Goal: Transaction & Acquisition: Purchase product/service

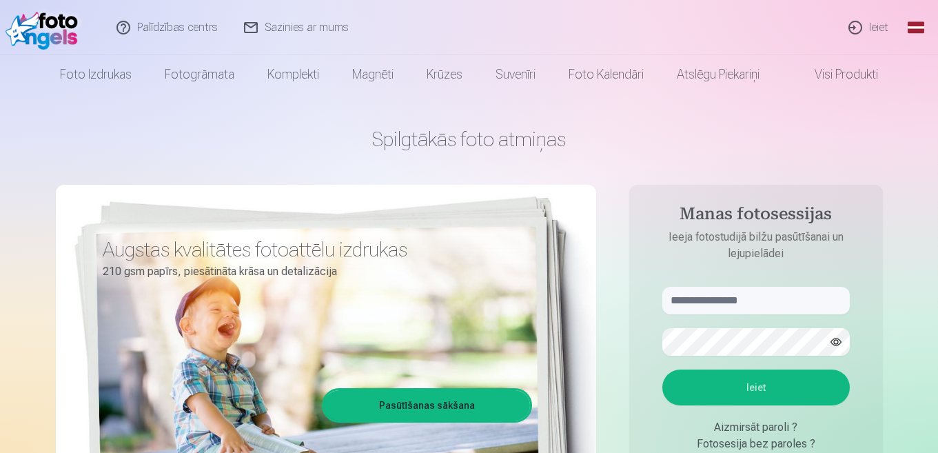
click at [736, 283] on aside "Manas fotosessijas Ieeja fotostudijā bilžu pasūtīšanai un lejupielādei Ieiet Ai…" at bounding box center [756, 374] width 254 height 379
click at [734, 298] on input "text" at bounding box center [757, 301] width 188 height 28
type input "*"
type input "**********"
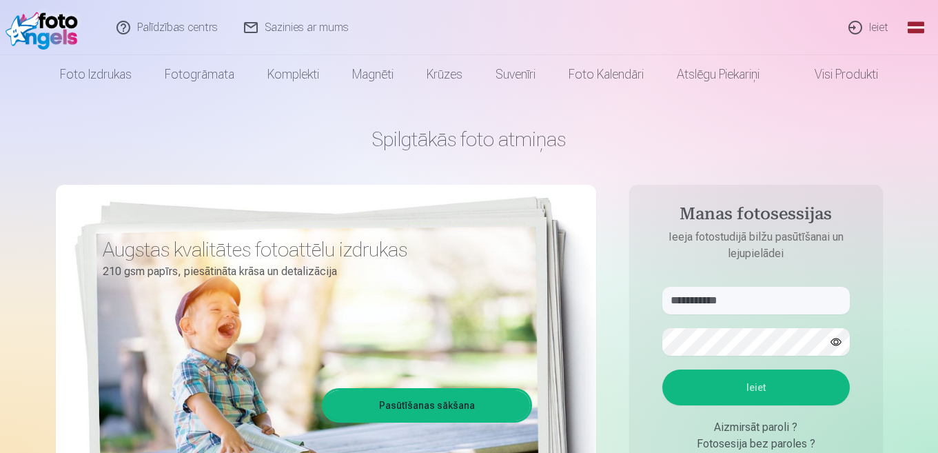
click at [698, 404] on button "Ieiet" at bounding box center [757, 388] width 188 height 36
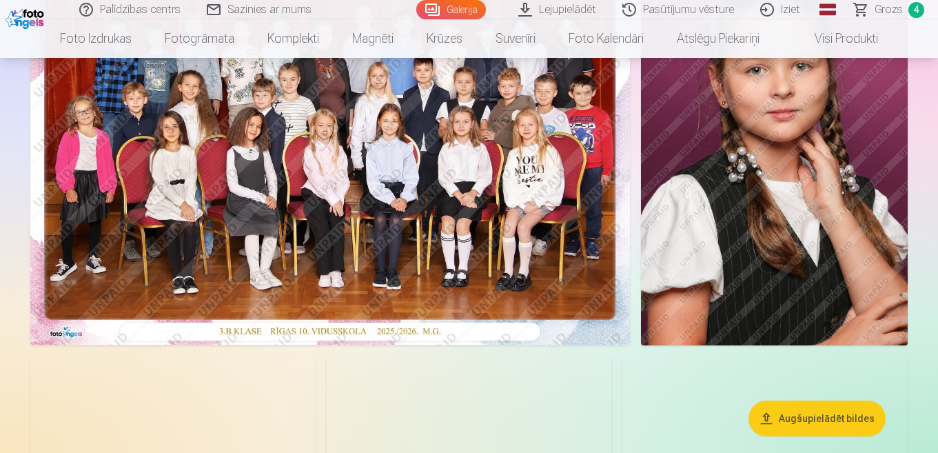
scroll to position [69, 0]
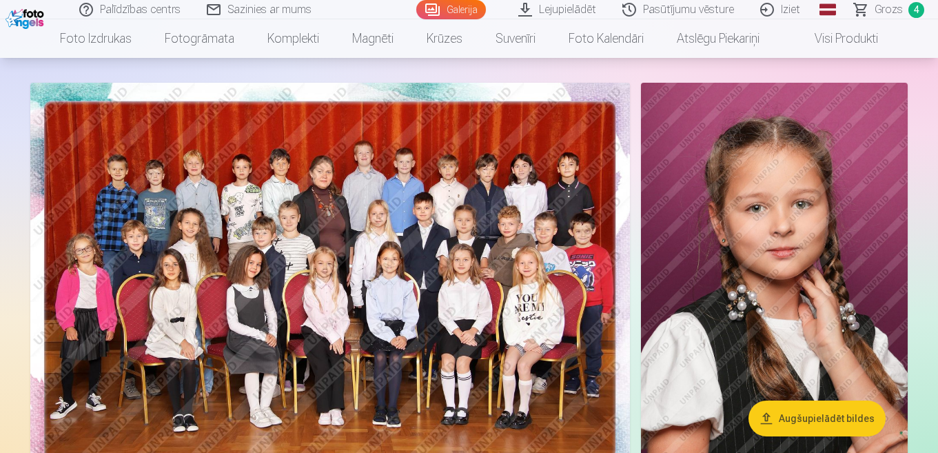
click at [894, 13] on span "Grozs" at bounding box center [889, 9] width 28 height 17
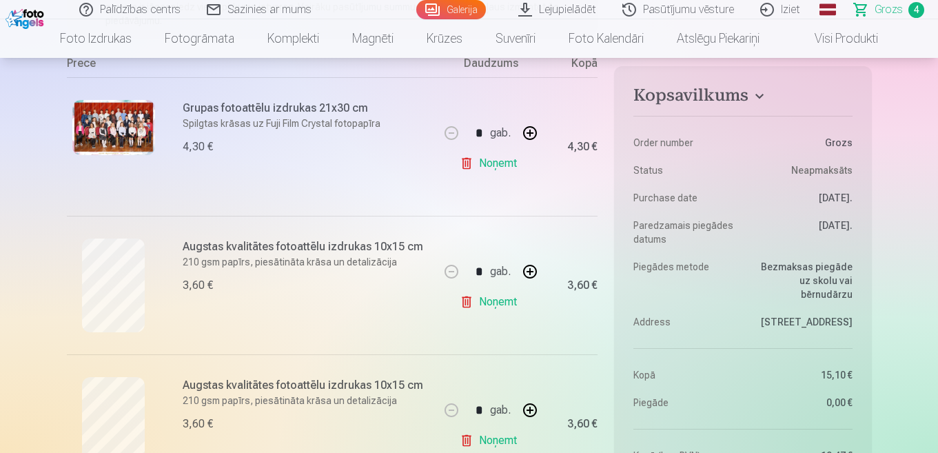
scroll to position [483, 0]
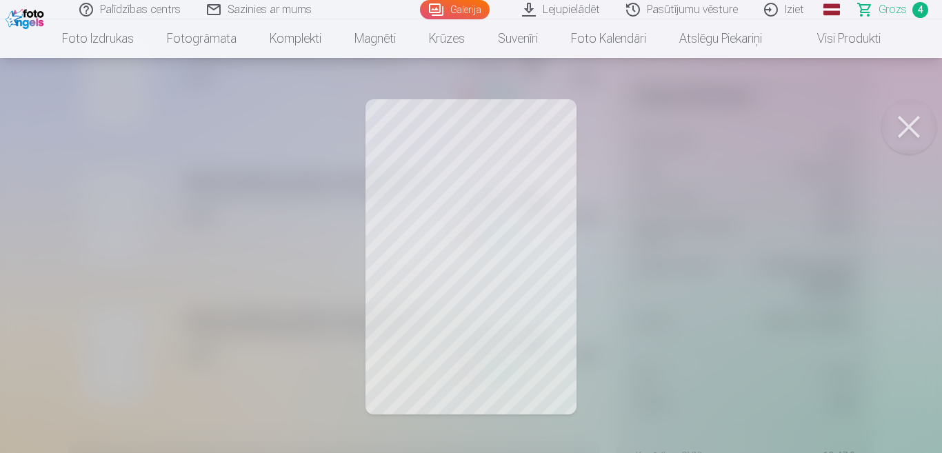
click at [905, 120] on button at bounding box center [908, 126] width 55 height 55
click at [907, 128] on button at bounding box center [908, 126] width 55 height 55
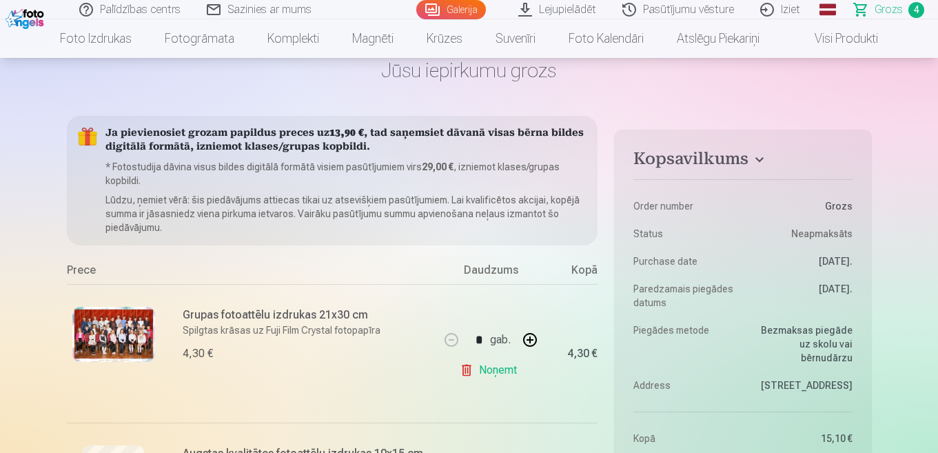
scroll to position [0, 0]
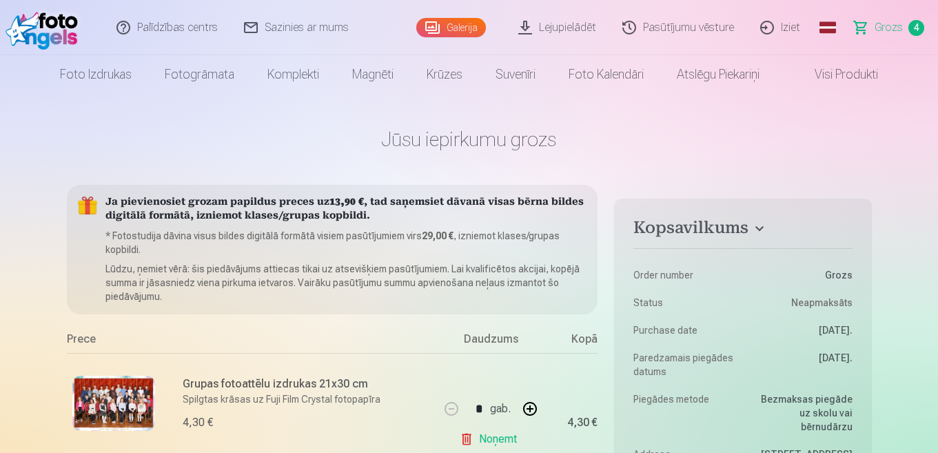
click at [458, 28] on link "Galerija" at bounding box center [451, 27] width 70 height 19
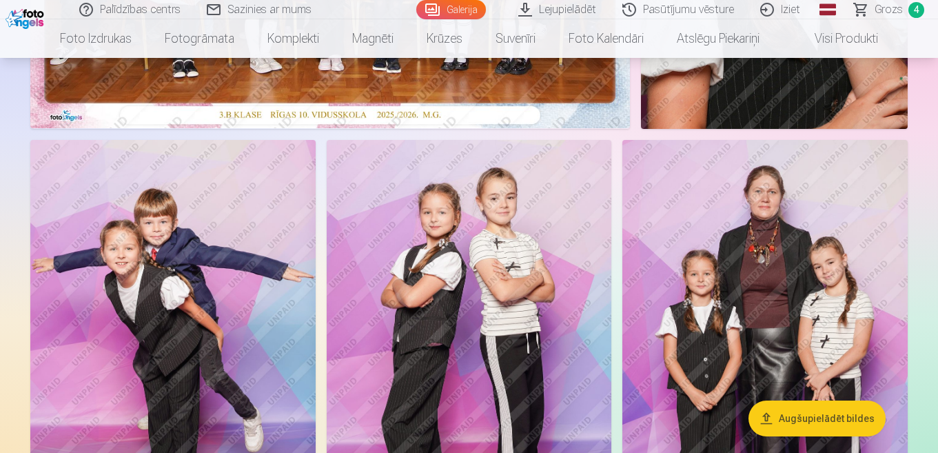
scroll to position [414, 0]
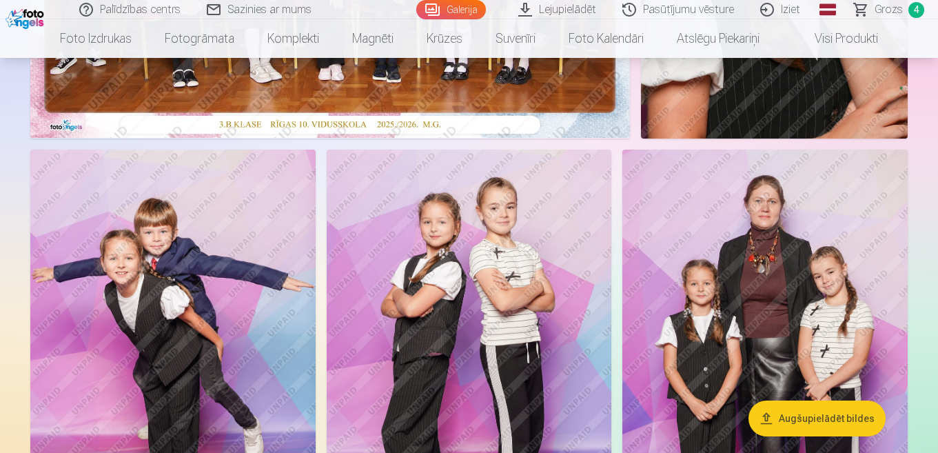
click at [210, 254] on img at bounding box center [172, 364] width 285 height 428
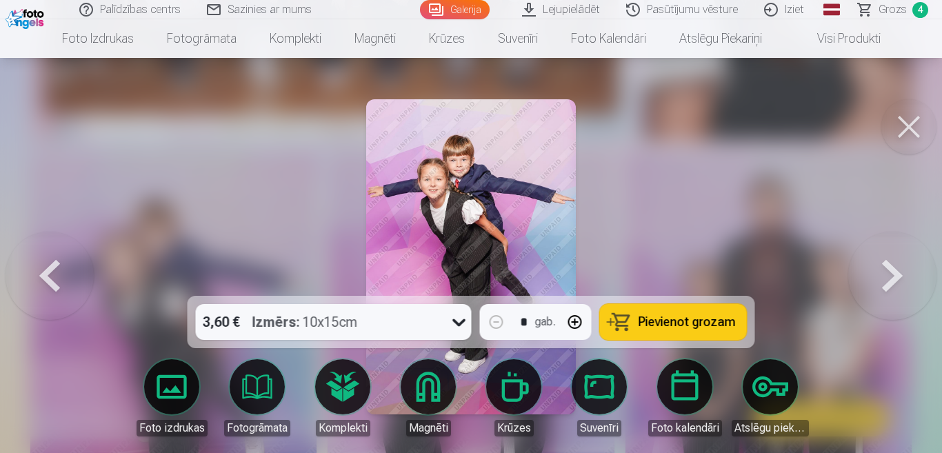
click at [698, 324] on span "Pievienot grozam" at bounding box center [686, 322] width 97 height 12
click at [914, 125] on button at bounding box center [908, 126] width 55 height 55
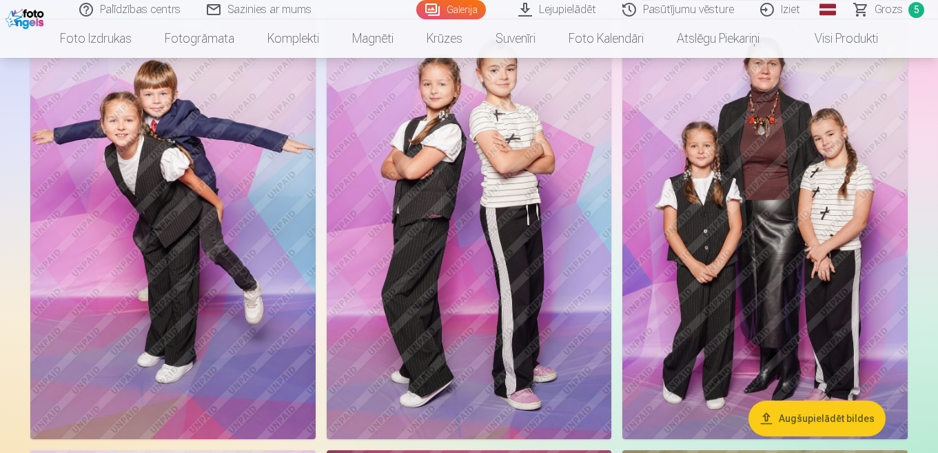
scroll to position [483, 0]
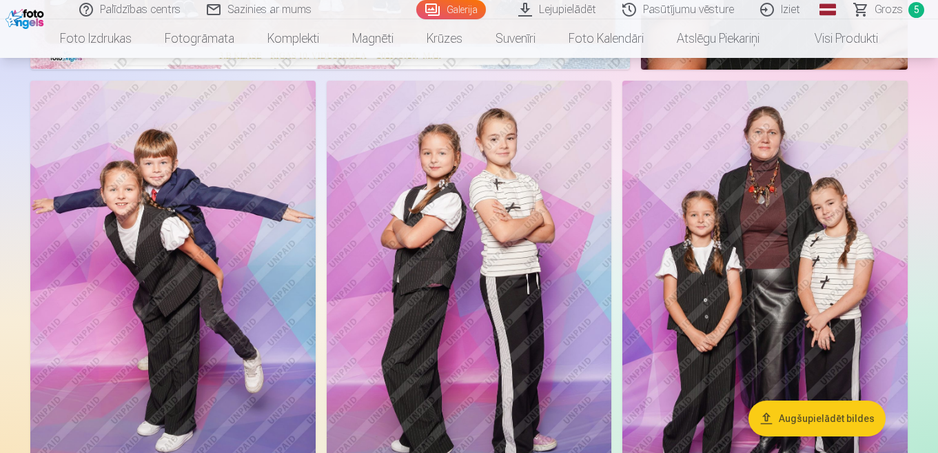
click at [489, 239] on img at bounding box center [469, 295] width 285 height 428
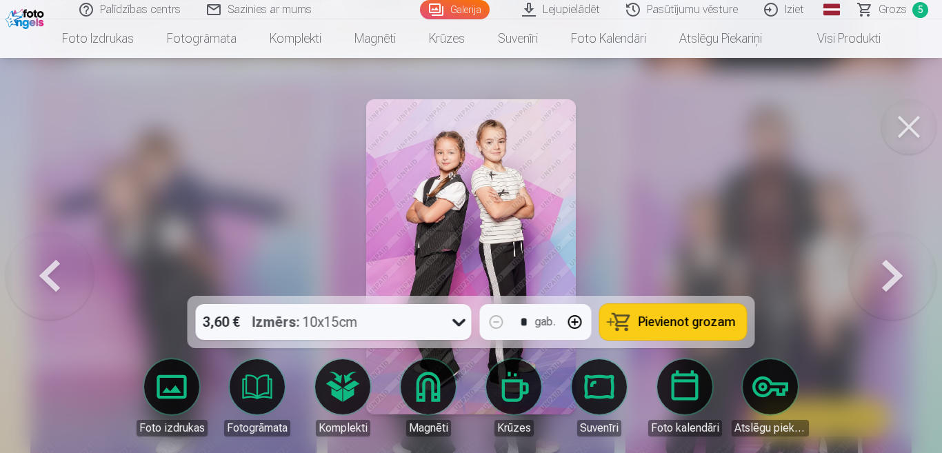
click at [692, 326] on span "Pievienot grozam" at bounding box center [686, 322] width 97 height 12
click at [909, 128] on button at bounding box center [908, 126] width 55 height 55
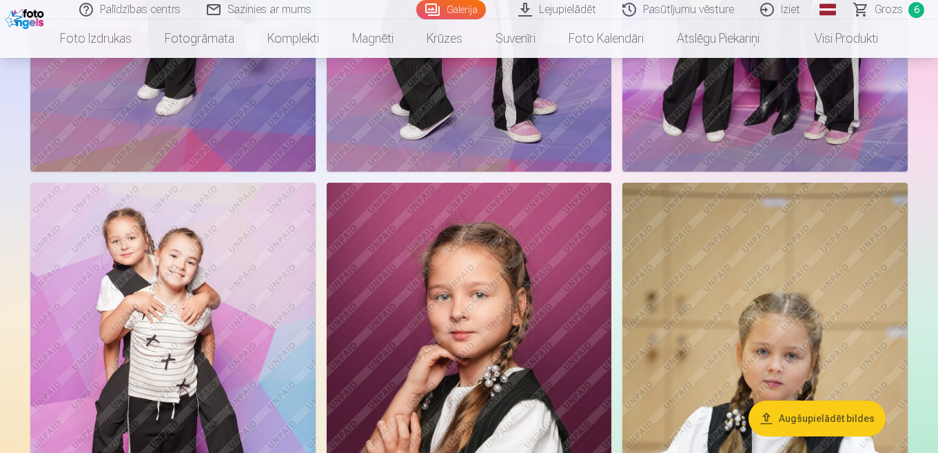
scroll to position [965, 0]
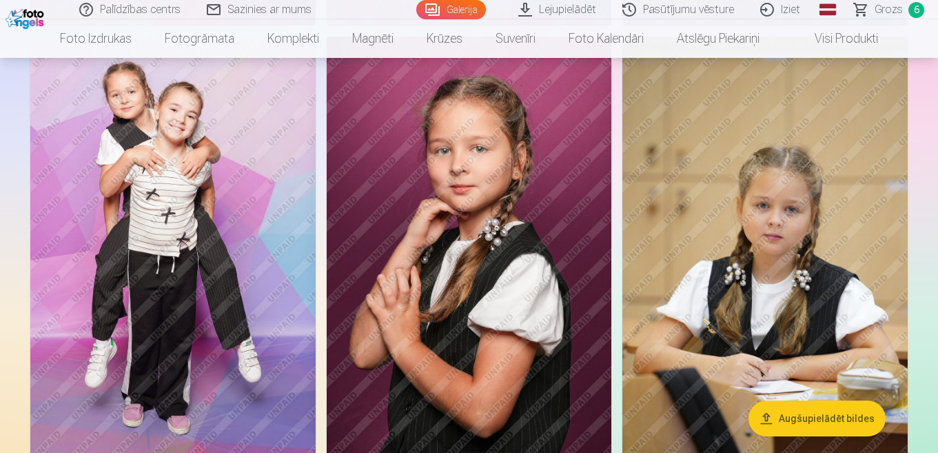
click at [749, 249] on img at bounding box center [765, 251] width 285 height 428
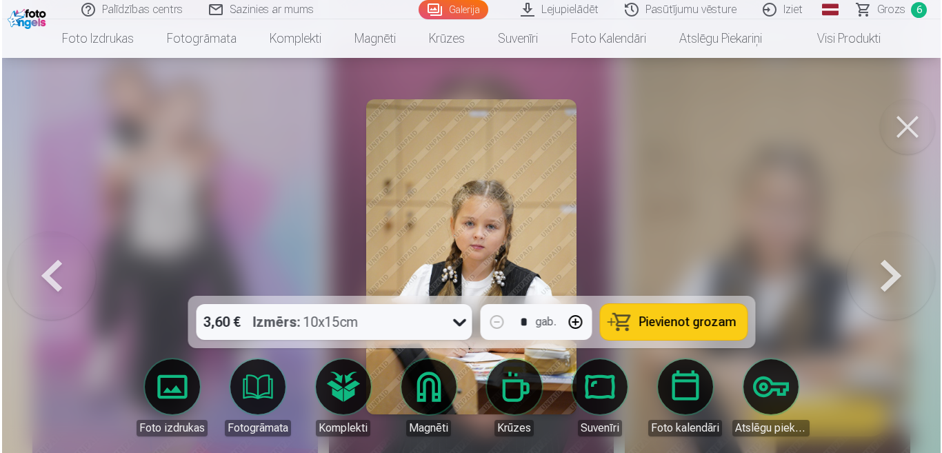
scroll to position [967, 0]
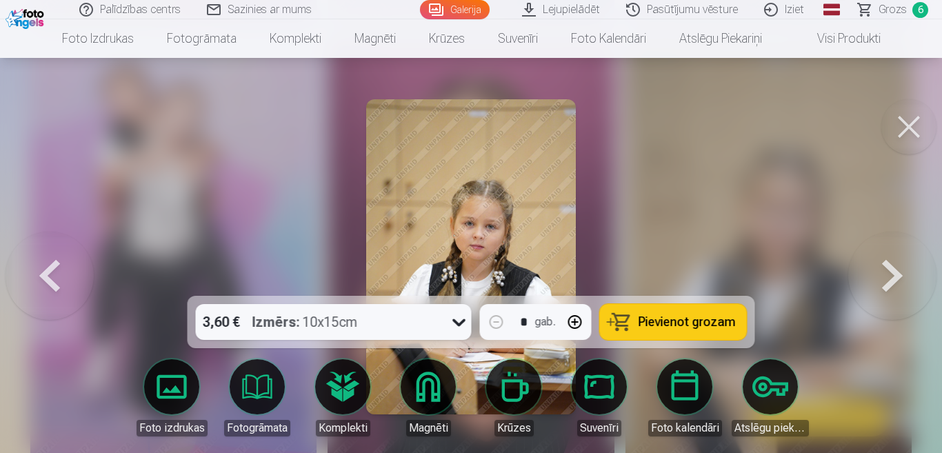
click at [679, 320] on span "Pievienot grozam" at bounding box center [686, 322] width 97 height 12
click at [898, 128] on button at bounding box center [908, 126] width 55 height 55
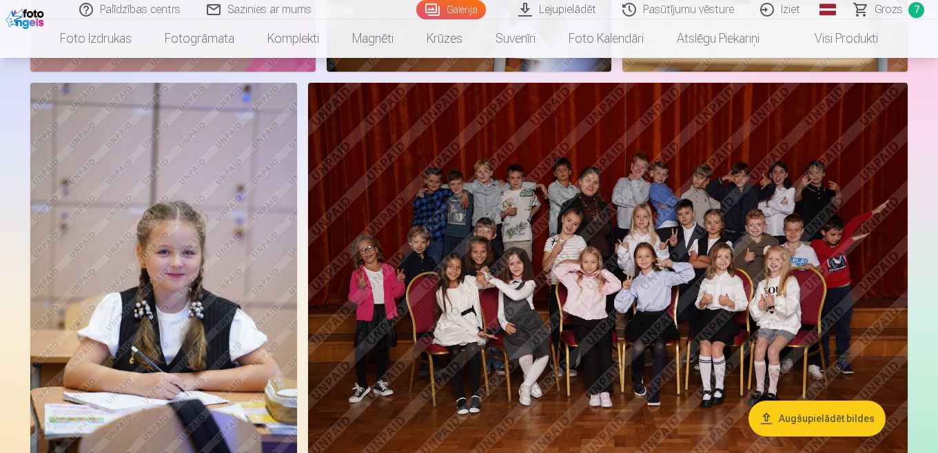
scroll to position [1793, 0]
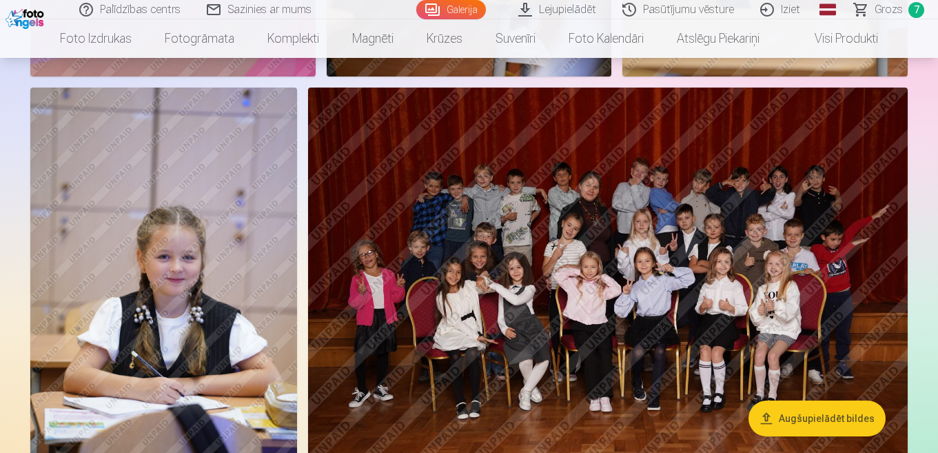
click at [651, 251] on img at bounding box center [608, 288] width 600 height 400
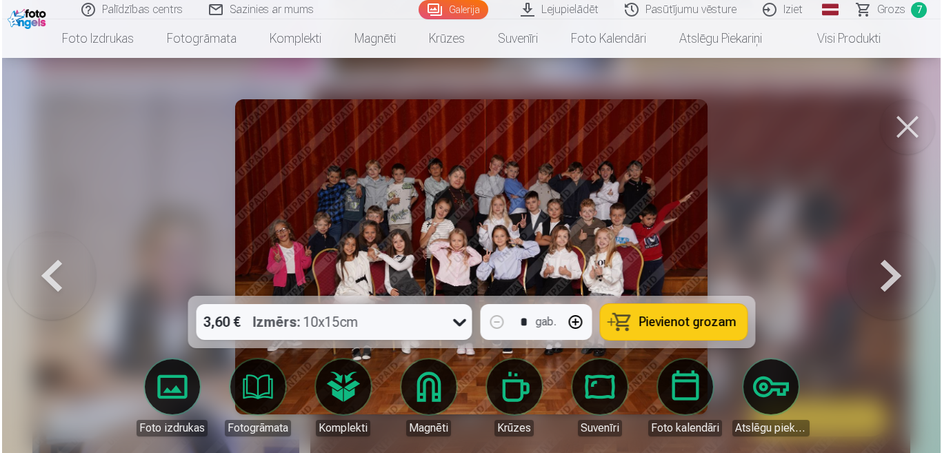
scroll to position [1797, 0]
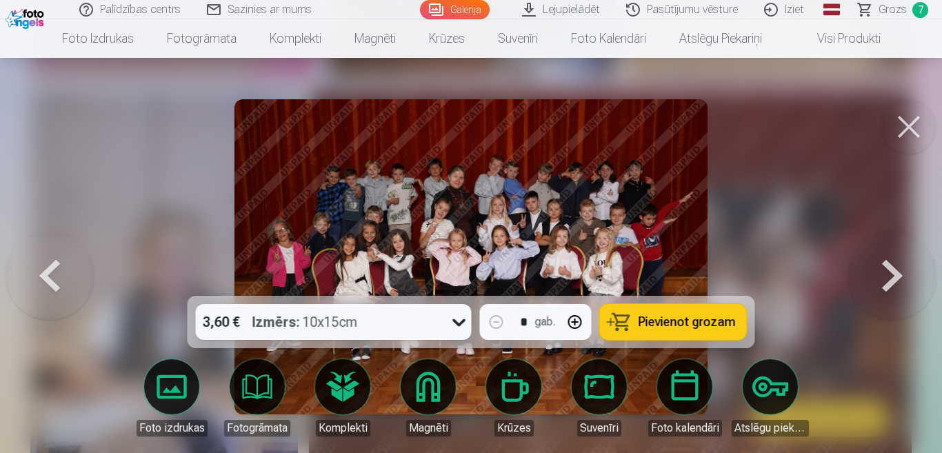
click at [673, 318] on span "Pievienot grozam" at bounding box center [686, 322] width 97 height 12
click at [896, 125] on button at bounding box center [908, 126] width 55 height 55
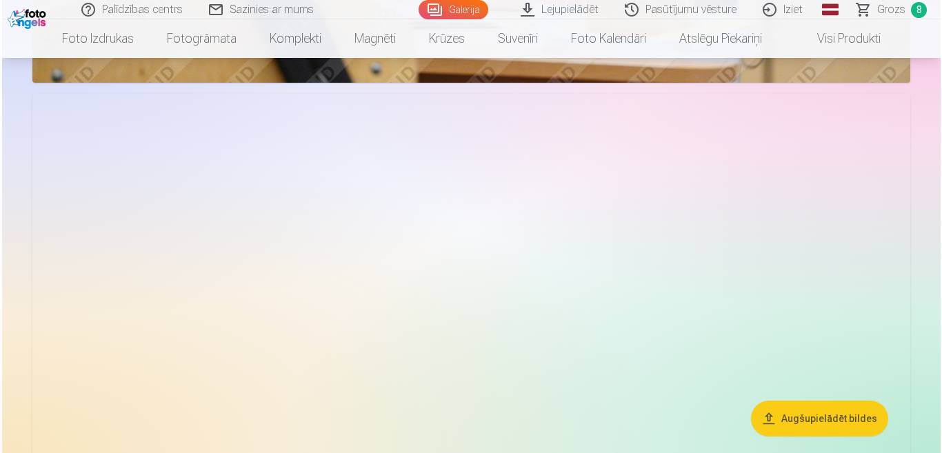
scroll to position [2965, 0]
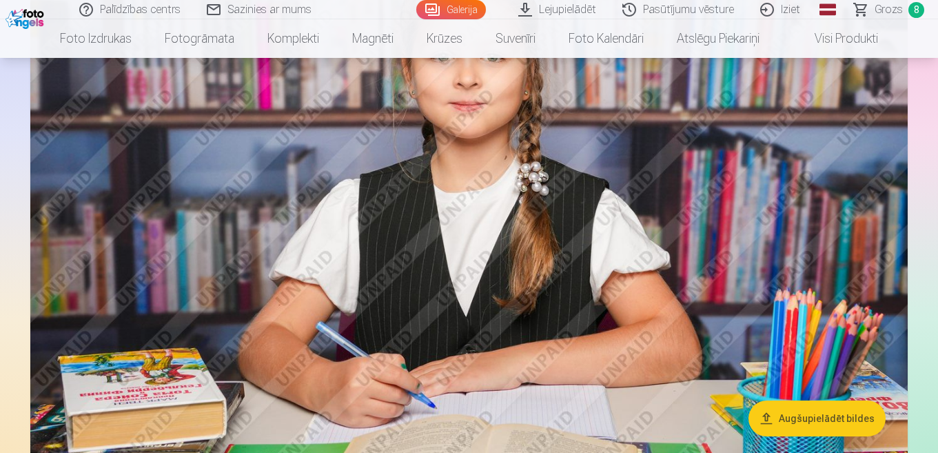
click at [640, 230] on img at bounding box center [469, 215] width 878 height 585
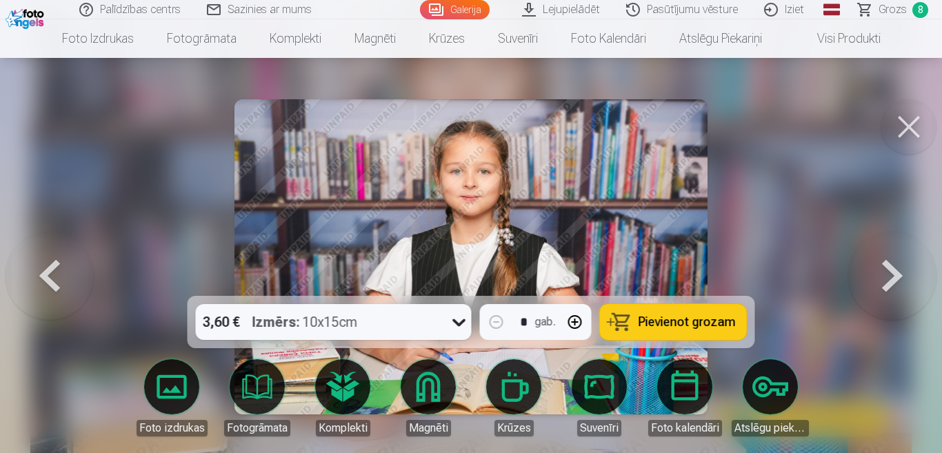
click at [677, 310] on button "Pievienot grozam" at bounding box center [673, 322] width 147 height 36
click at [903, 128] on button at bounding box center [908, 126] width 55 height 55
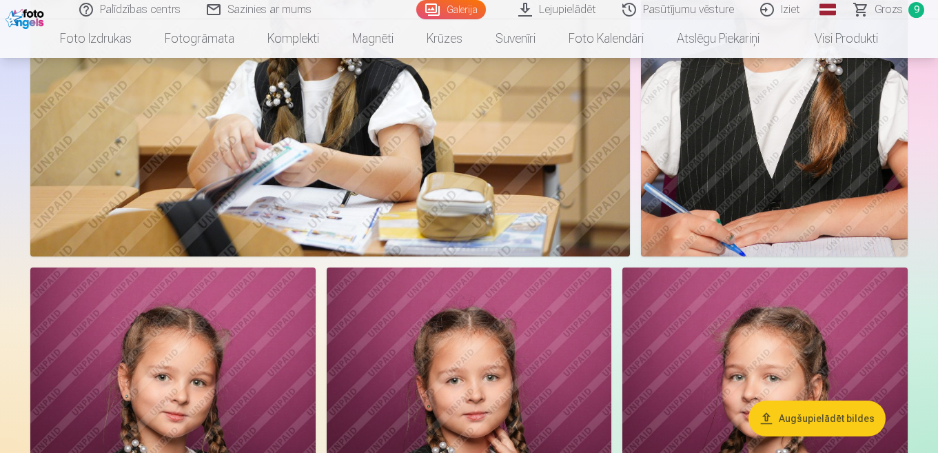
scroll to position [3437, 0]
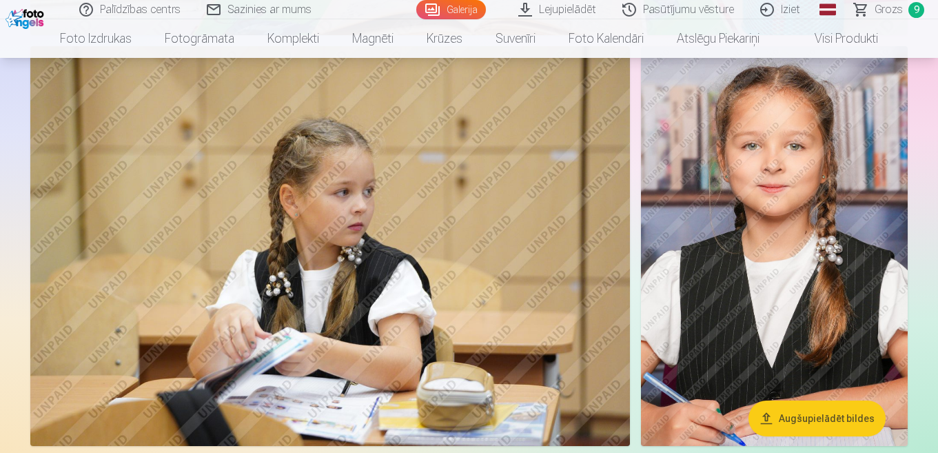
click at [732, 243] on img at bounding box center [774, 246] width 267 height 400
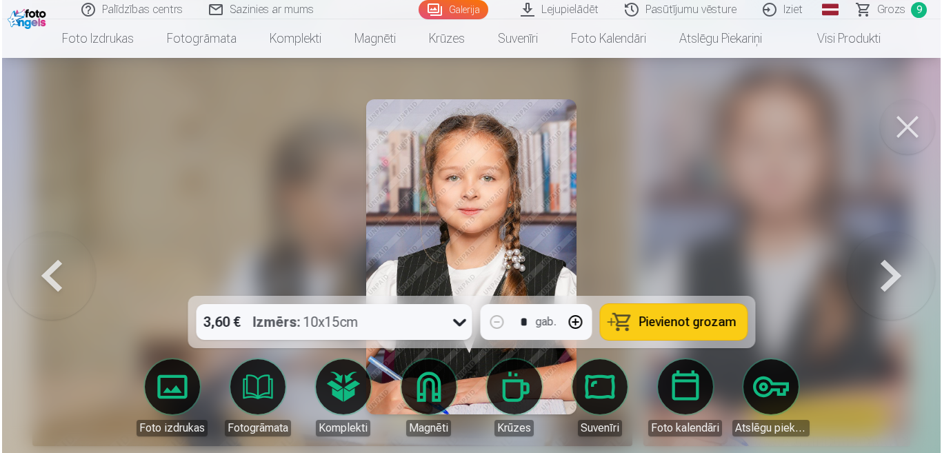
scroll to position [3447, 0]
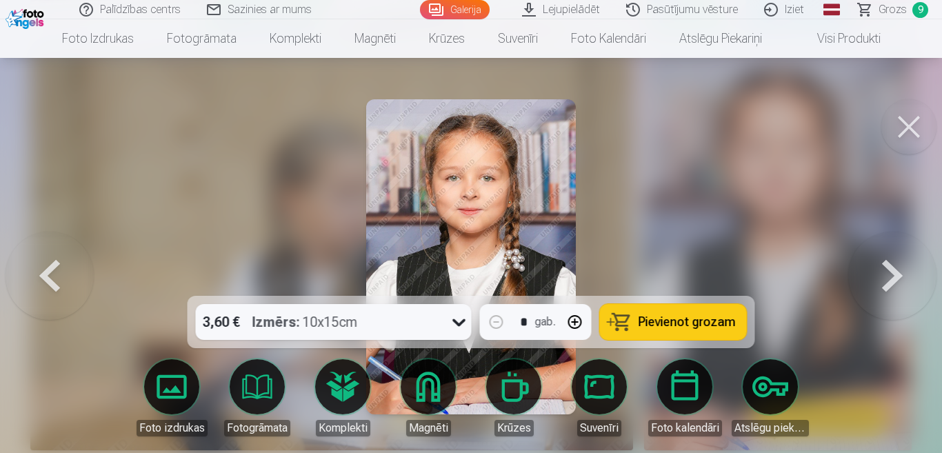
click at [911, 123] on button at bounding box center [908, 126] width 55 height 55
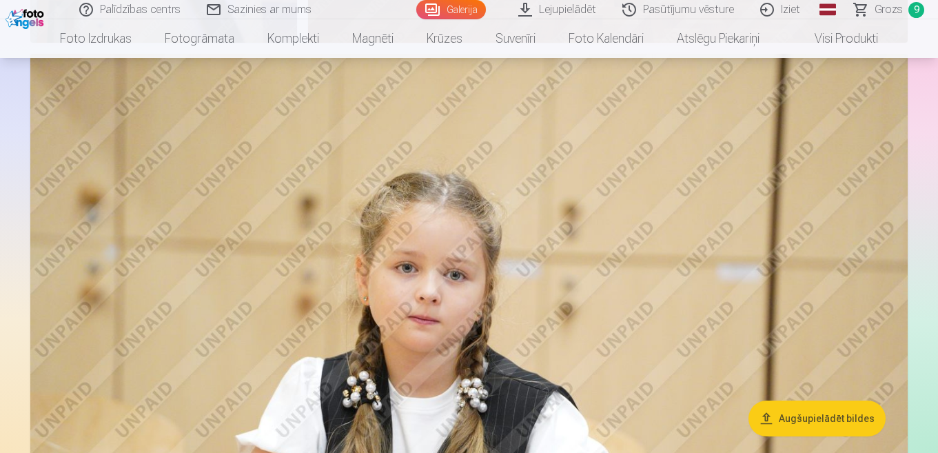
scroll to position [2058, 0]
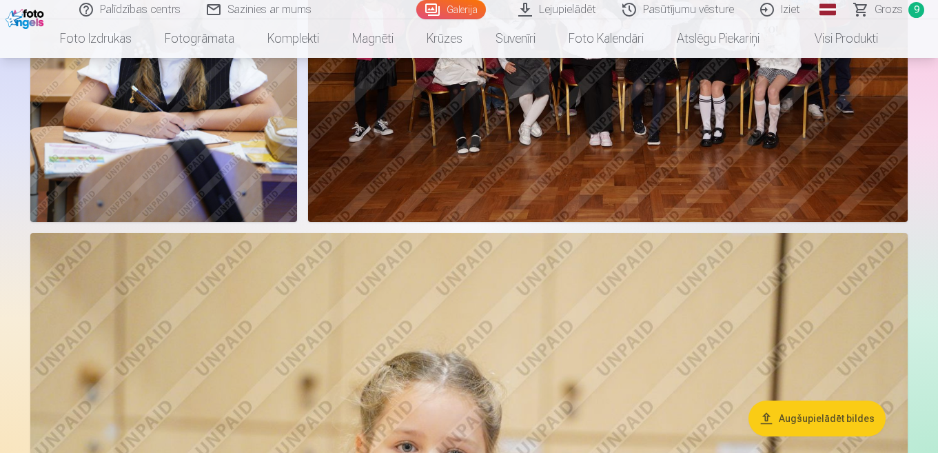
click at [909, 6] on link "Grozs 9" at bounding box center [890, 9] width 97 height 19
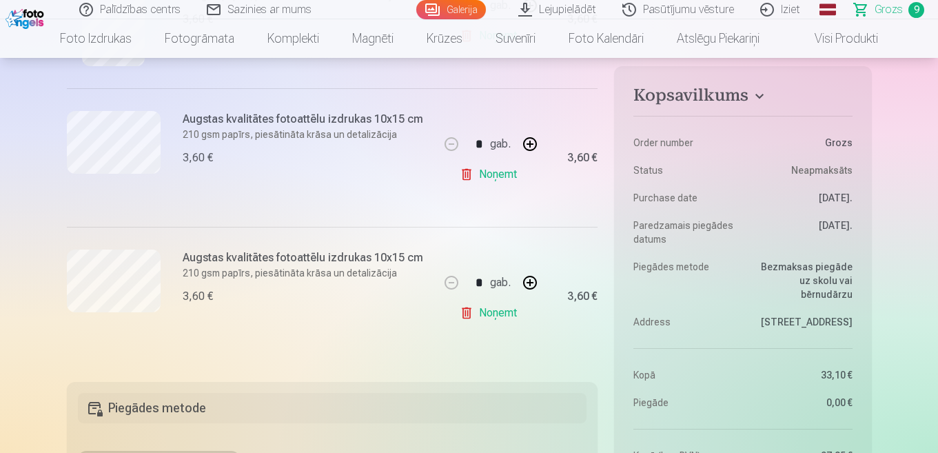
scroll to position [1103, 0]
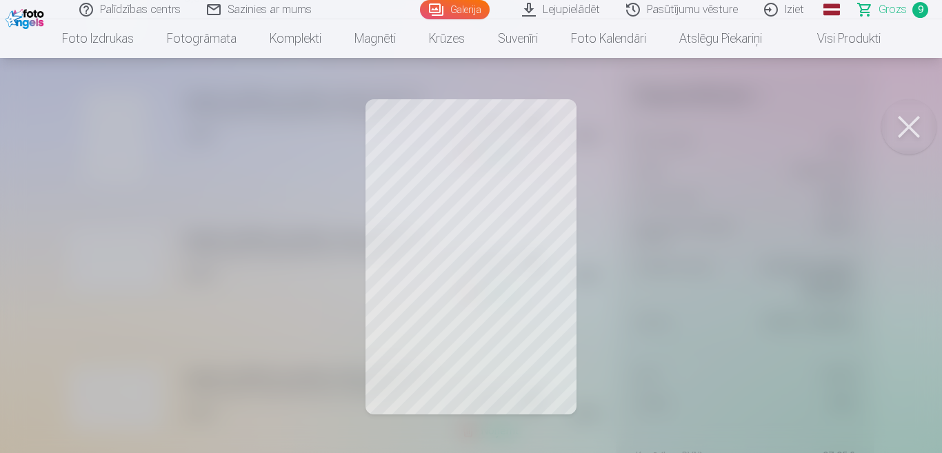
click at [921, 121] on button at bounding box center [908, 126] width 55 height 55
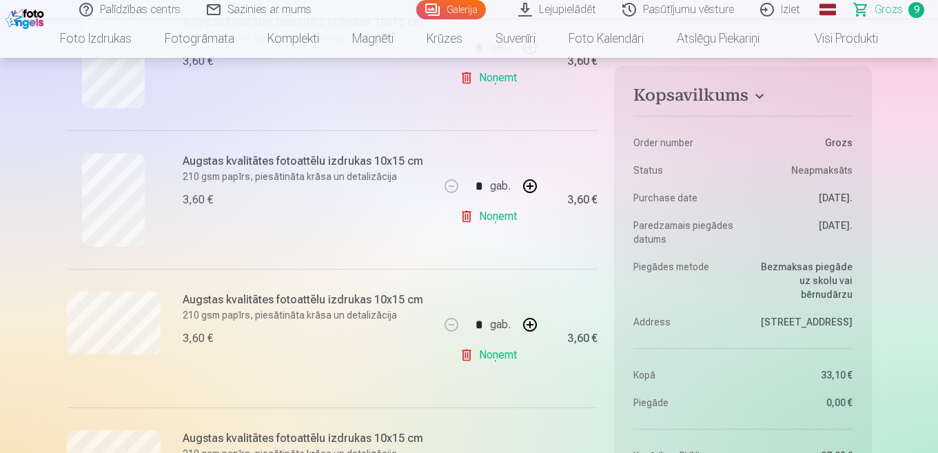
scroll to position [1034, 0]
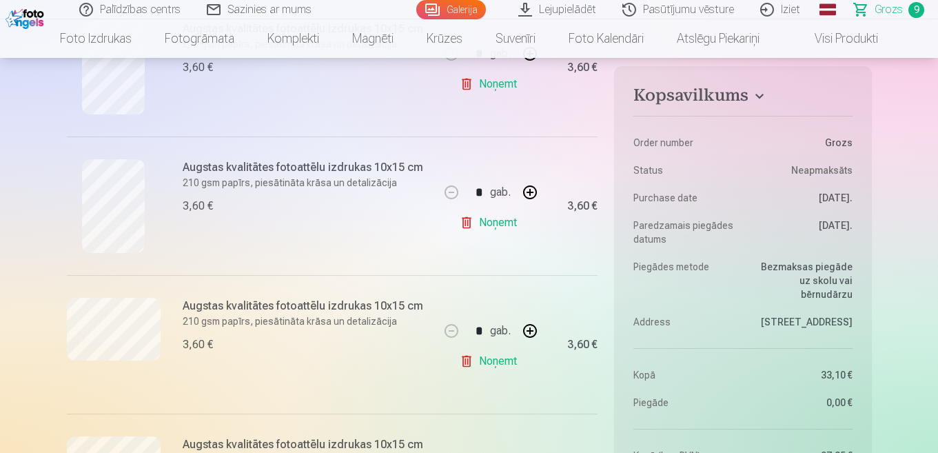
click at [468, 223] on link "Noņemt" at bounding box center [491, 223] width 63 height 28
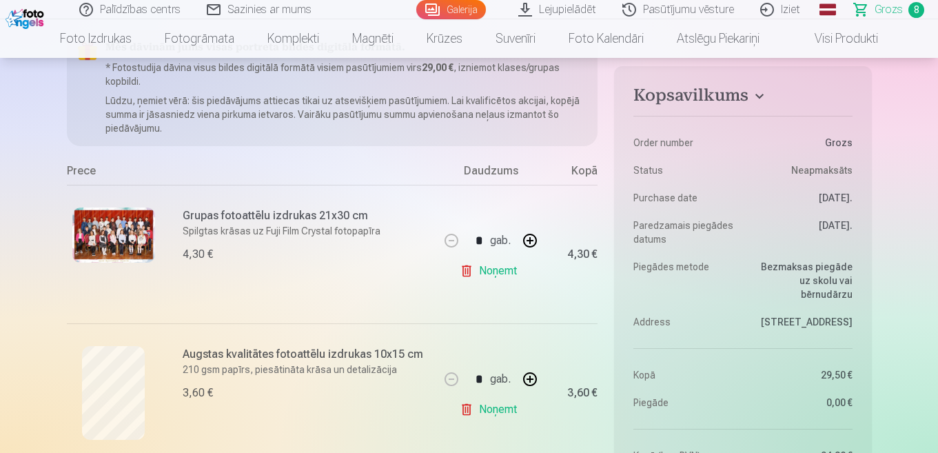
scroll to position [69, 0]
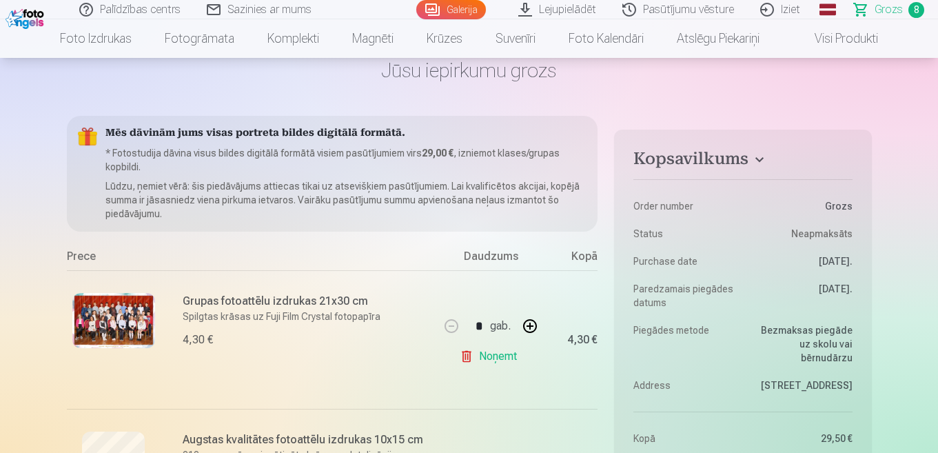
click at [458, 8] on link "Galerija" at bounding box center [451, 9] width 70 height 19
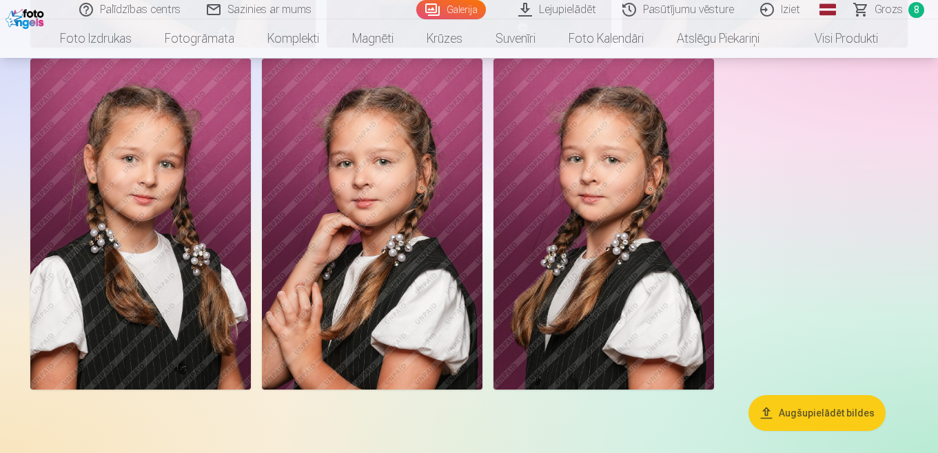
scroll to position [3861, 0]
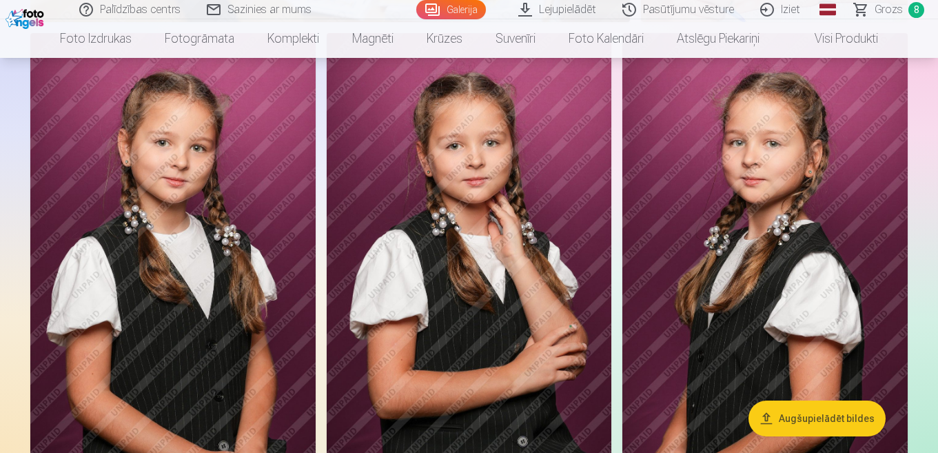
click at [473, 269] on img at bounding box center [469, 247] width 285 height 428
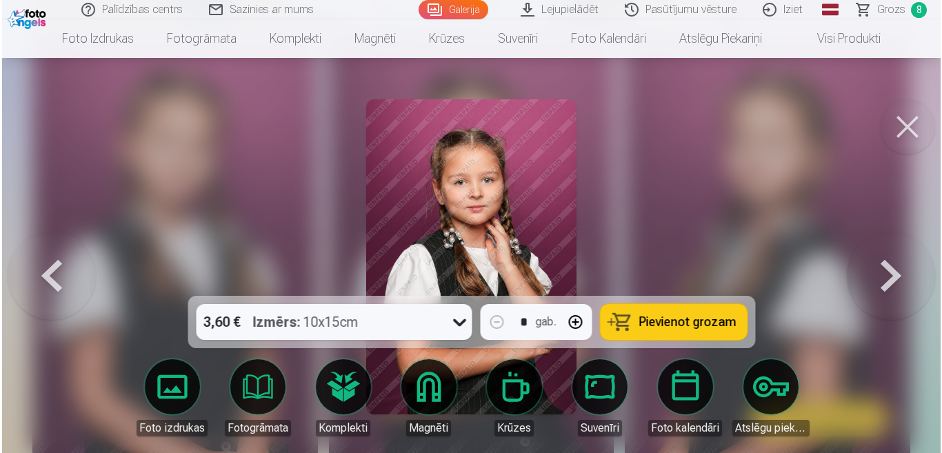
scroll to position [3874, 0]
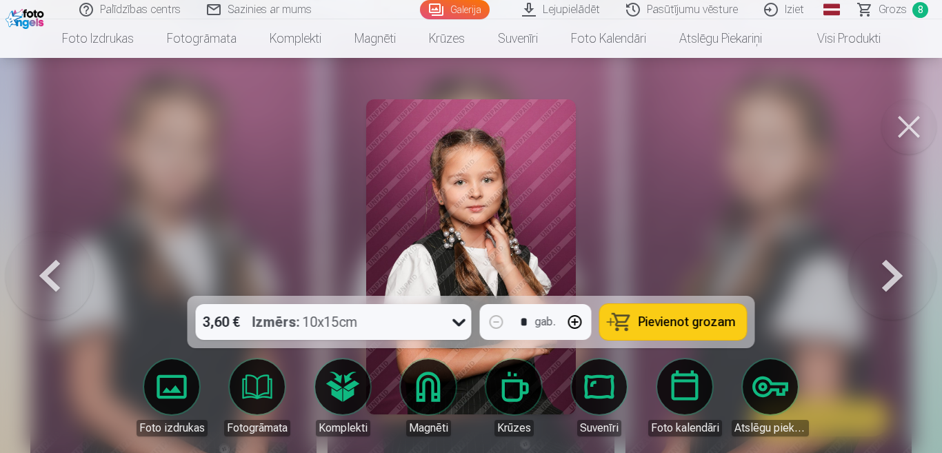
click at [665, 310] on button "Pievienot grozam" at bounding box center [673, 322] width 147 height 36
click at [662, 187] on div at bounding box center [471, 226] width 942 height 453
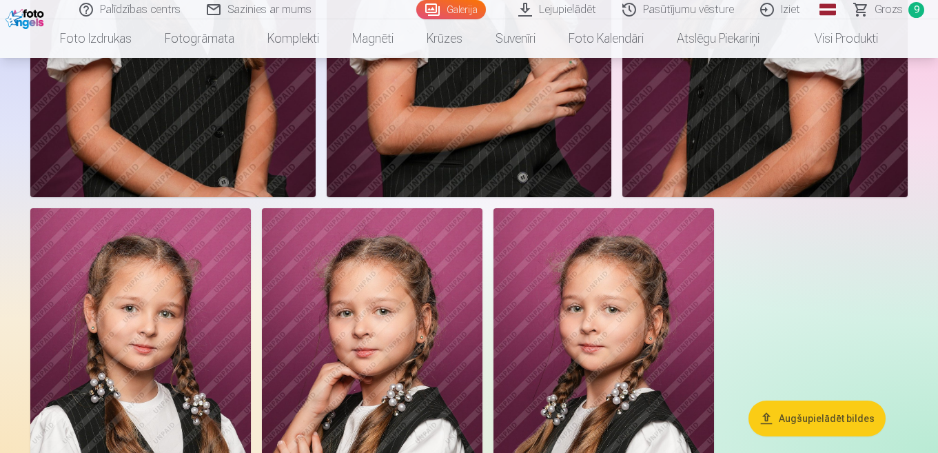
scroll to position [4343, 0]
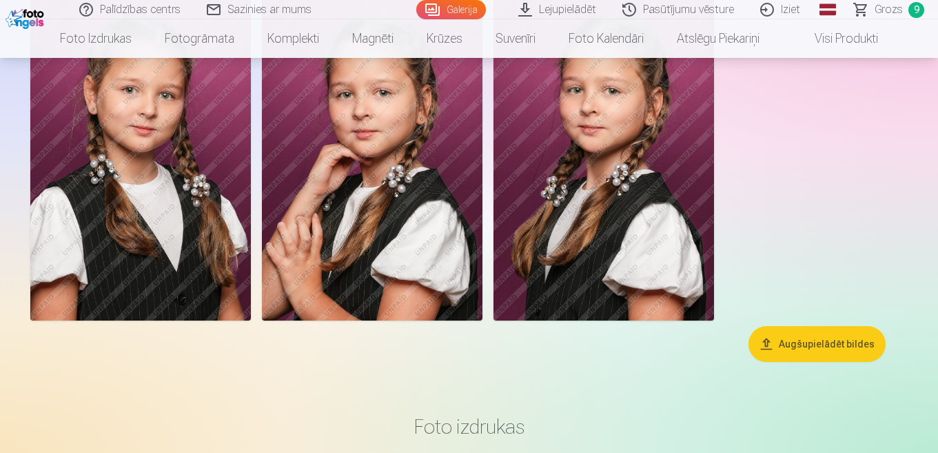
click at [886, 20] on link "Visi produkti" at bounding box center [835, 38] width 119 height 39
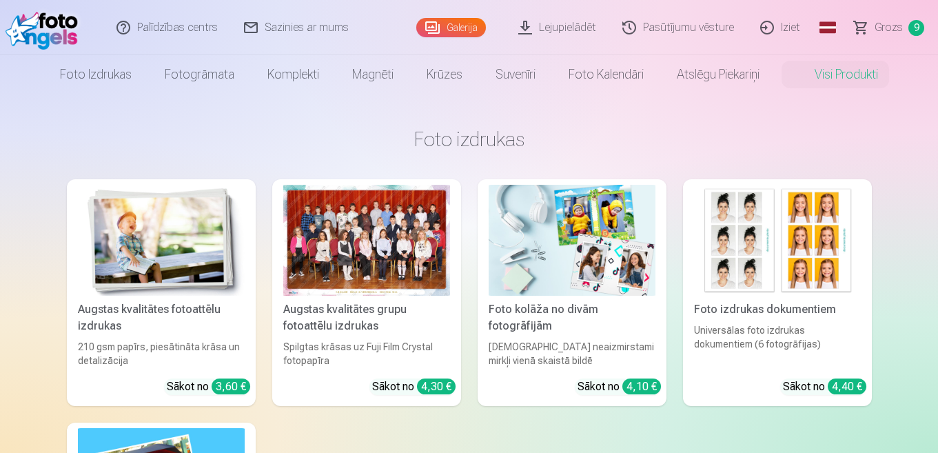
click at [900, 20] on span "Grozs" at bounding box center [889, 27] width 28 height 17
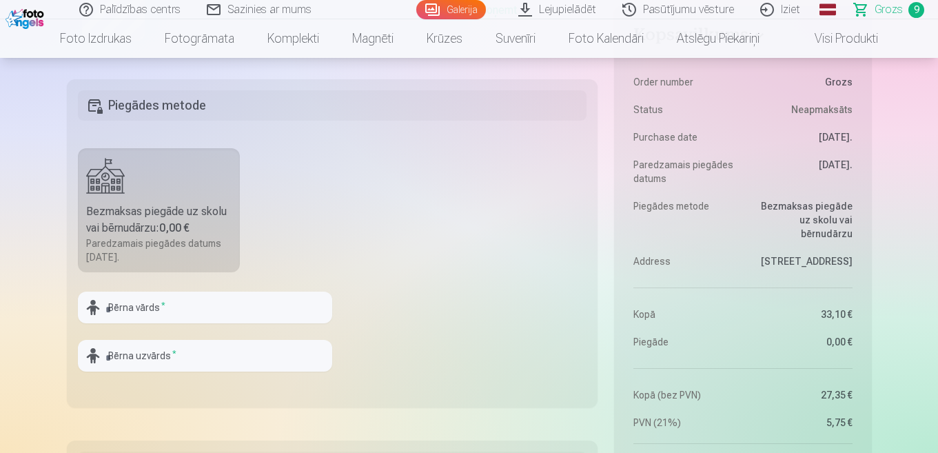
scroll to position [1379, 0]
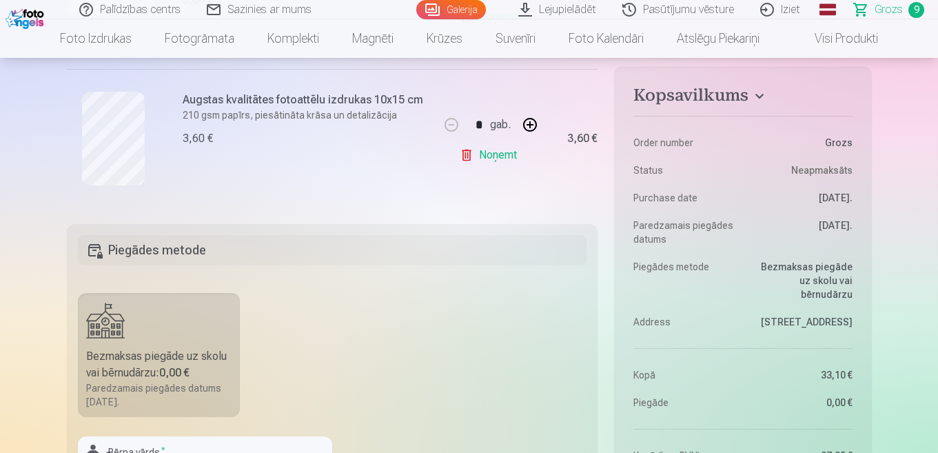
click at [158, 326] on label "Bezmaksas piegāde uz skolu vai bērnudārzu : 0,00 € Paredzamais piegādes datums …" at bounding box center [159, 355] width 163 height 124
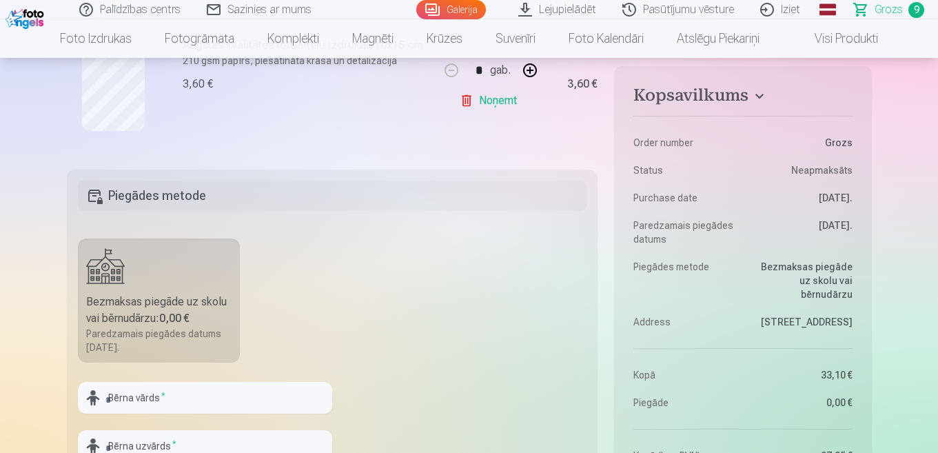
scroll to position [1517, 0]
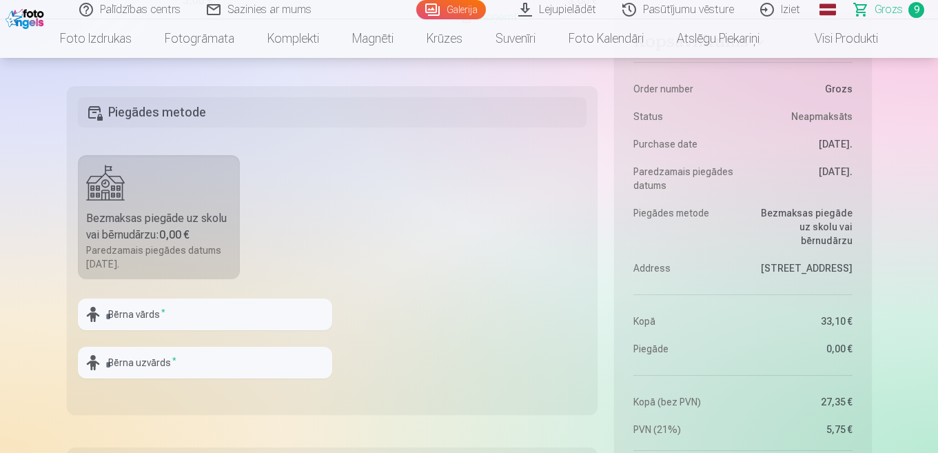
click at [150, 243] on div "Bezmaksas piegāde uz skolu vai bērnudārzu : 0,00 €" at bounding box center [159, 226] width 146 height 33
click at [151, 319] on input "text" at bounding box center [205, 315] width 254 height 32
type input "*****"
click at [152, 375] on input "text" at bounding box center [205, 363] width 254 height 32
click at [133, 307] on input "*****" at bounding box center [205, 315] width 254 height 32
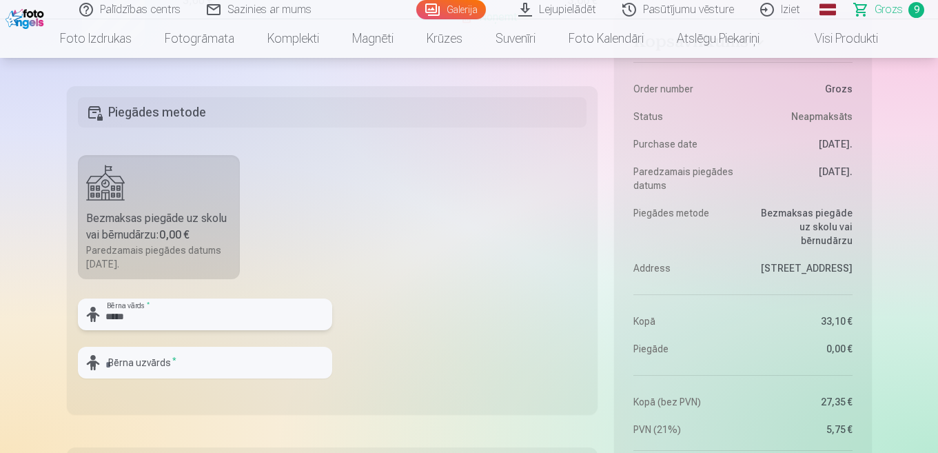
drag, startPoint x: 119, startPoint y: 328, endPoint x: 7, endPoint y: 312, distance: 112.9
type input "*****"
click at [118, 369] on input "text" at bounding box center [205, 363] width 254 height 32
type input "******"
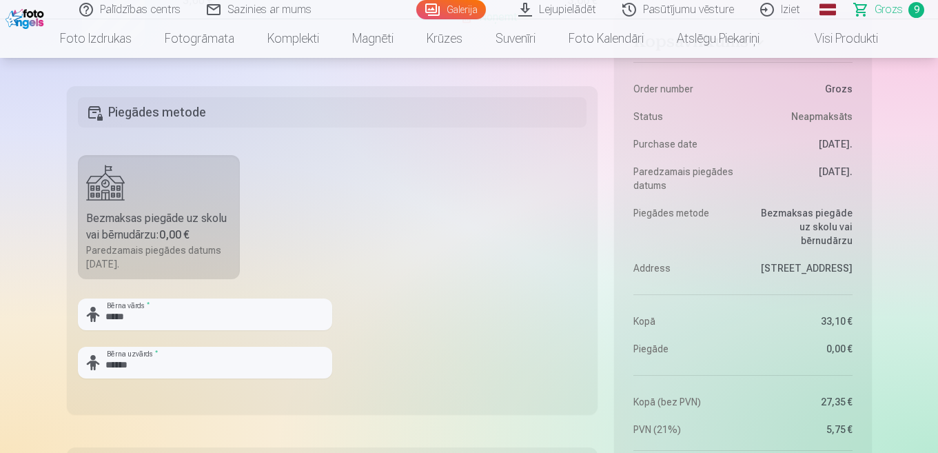
click at [440, 288] on fieldset "Piegādes metode Bezmaksas piegāde uz skolu vai bērnudārzu : 0,00 € Paredzamais …" at bounding box center [333, 250] width 532 height 328
click at [164, 212] on div "Bezmaksas piegāde uz skolu vai bērnudārzu : 0,00 €" at bounding box center [159, 226] width 146 height 33
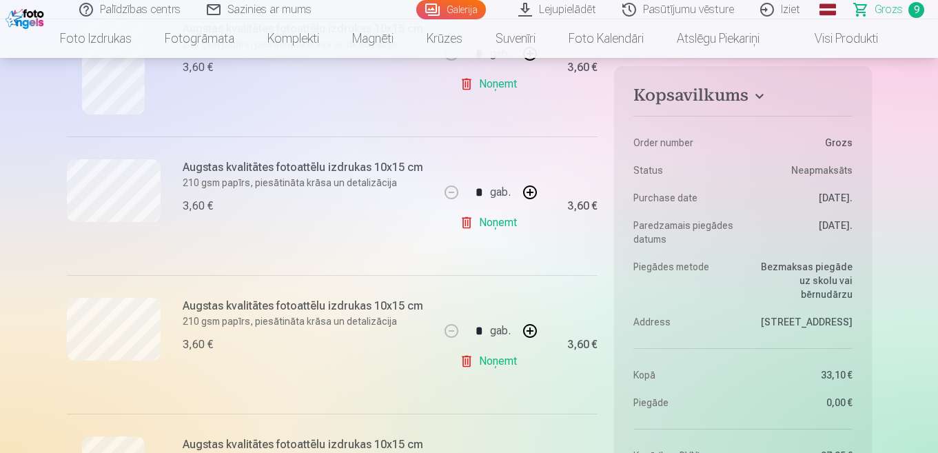
scroll to position [1379, 0]
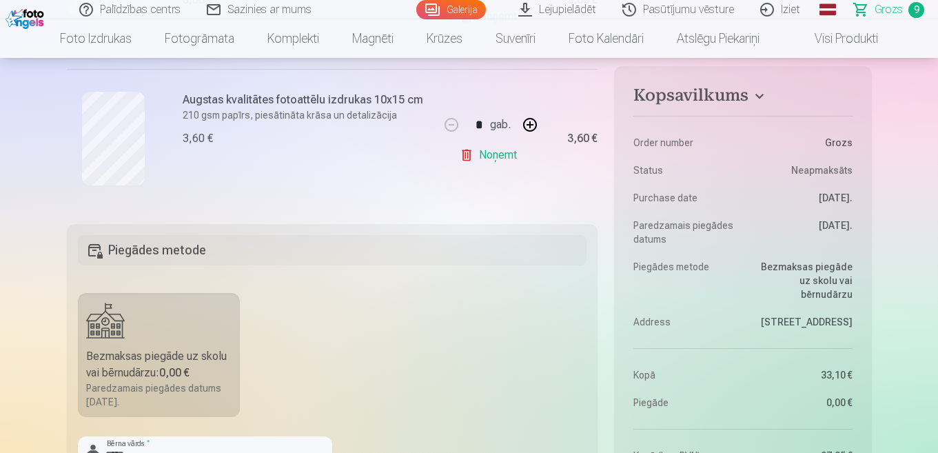
click at [489, 151] on link "Noņemt" at bounding box center [491, 155] width 63 height 28
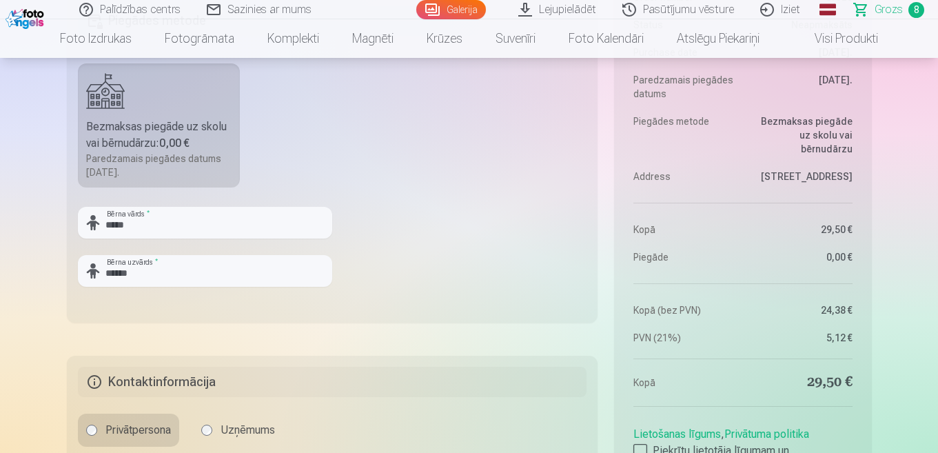
scroll to position [1586, 0]
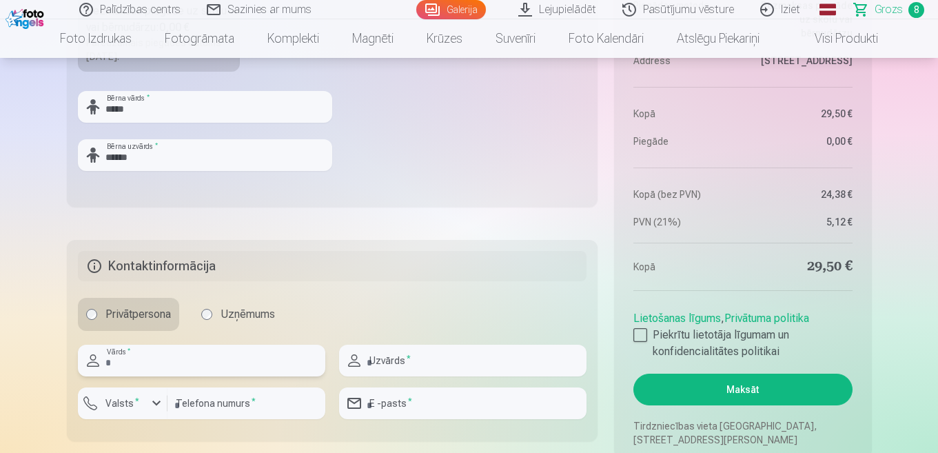
click at [207, 369] on input "text" at bounding box center [202, 361] width 248 height 32
type input "******"
type input "*********"
type input "********"
click at [423, 387] on div at bounding box center [463, 381] width 248 height 11
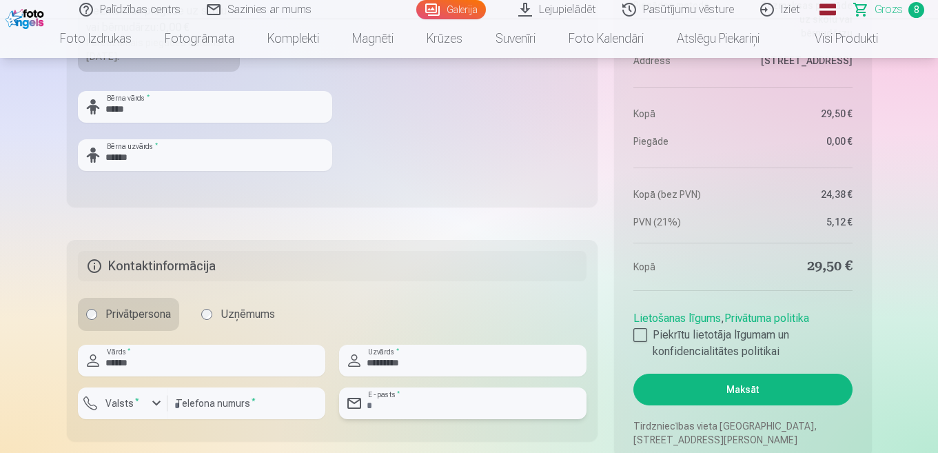
click at [419, 406] on input "email" at bounding box center [463, 403] width 248 height 32
type input "**********"
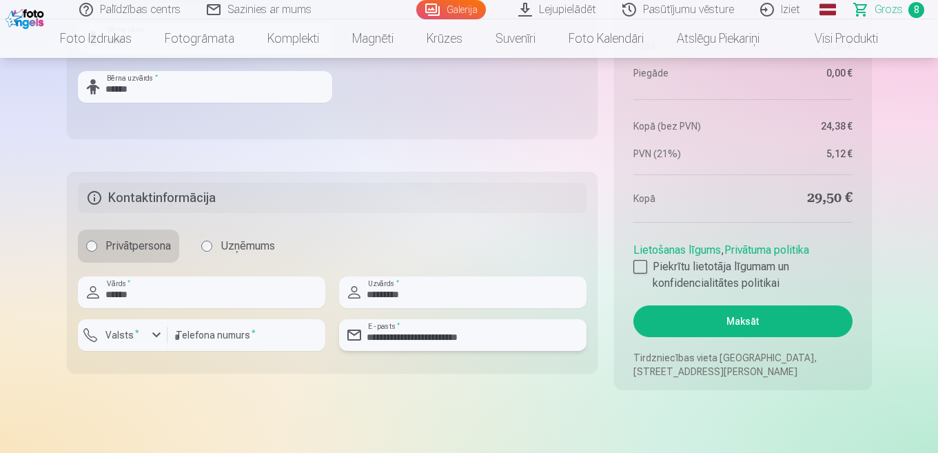
scroll to position [1793, 0]
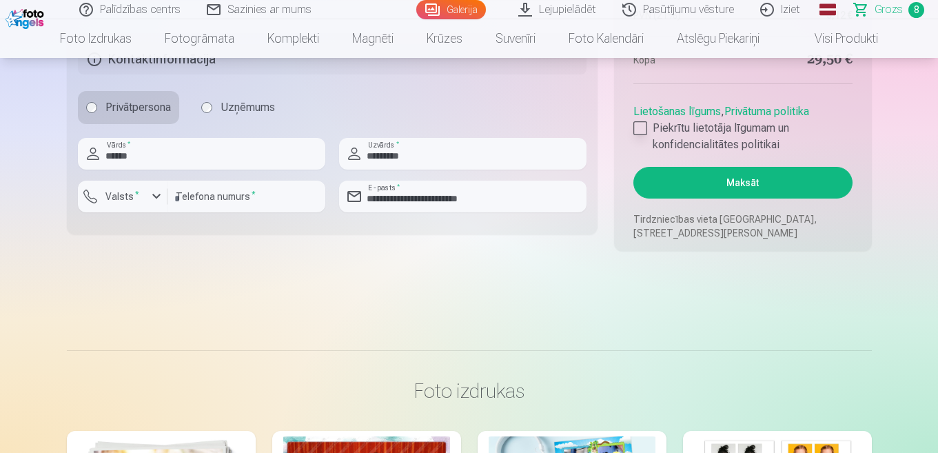
click at [640, 126] on div at bounding box center [641, 128] width 14 height 14
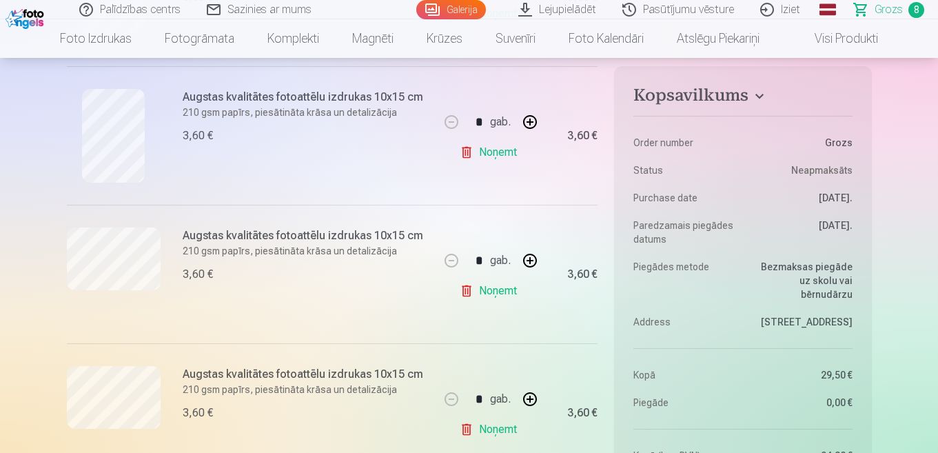
scroll to position [965, 0]
click at [493, 296] on link "Noņemt" at bounding box center [491, 292] width 63 height 28
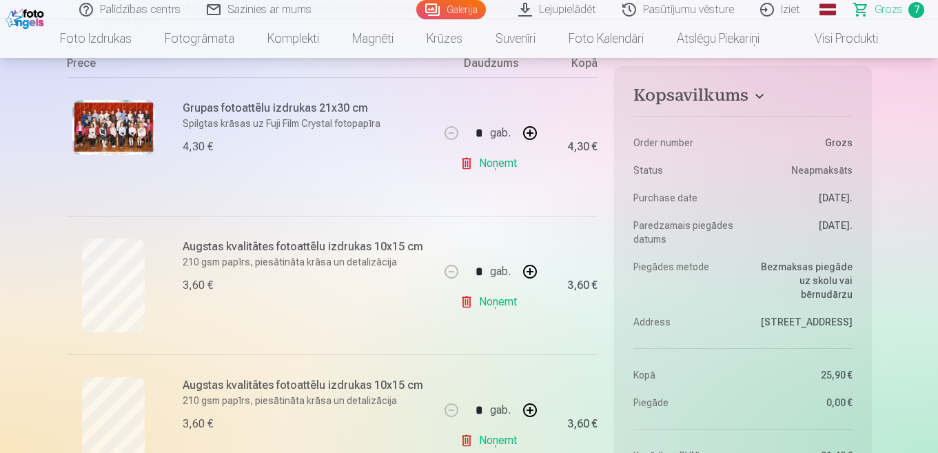
scroll to position [0, 0]
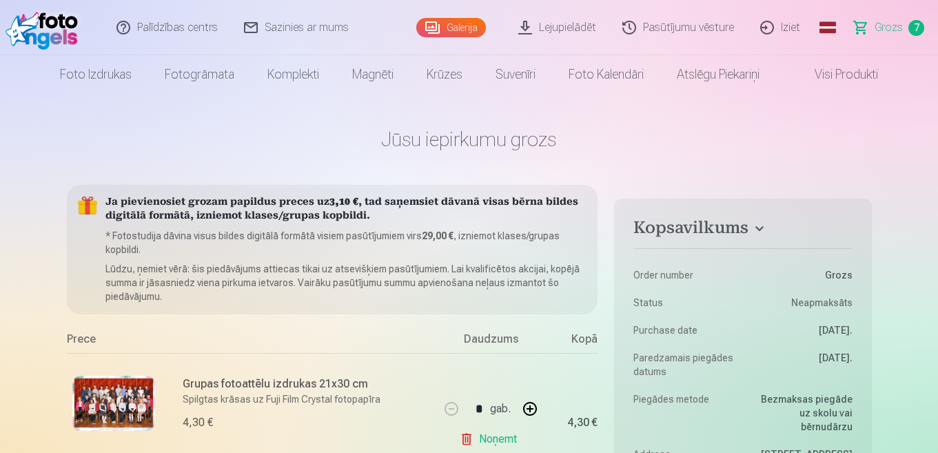
click at [478, 26] on link "Galerija" at bounding box center [451, 27] width 70 height 19
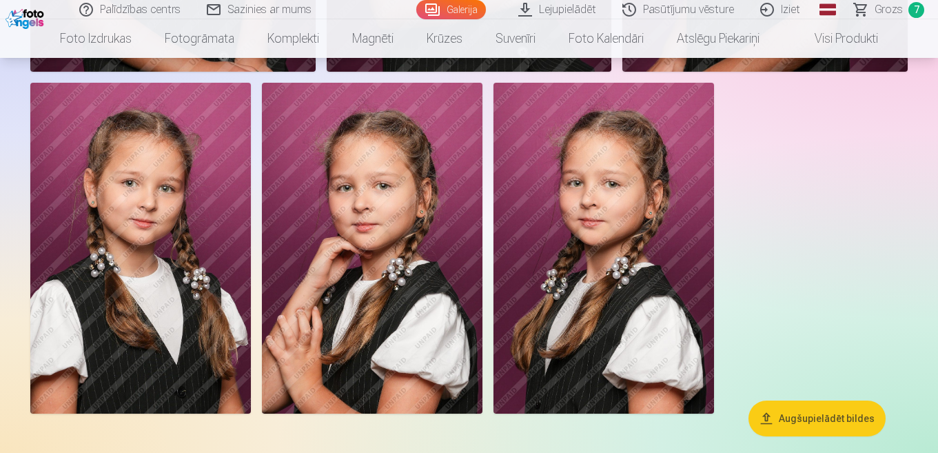
scroll to position [4274, 0]
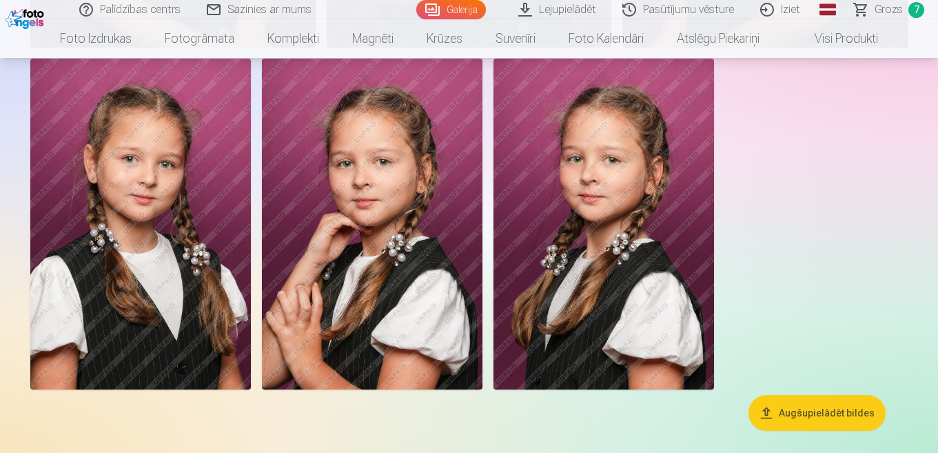
click at [607, 268] on img at bounding box center [604, 224] width 221 height 331
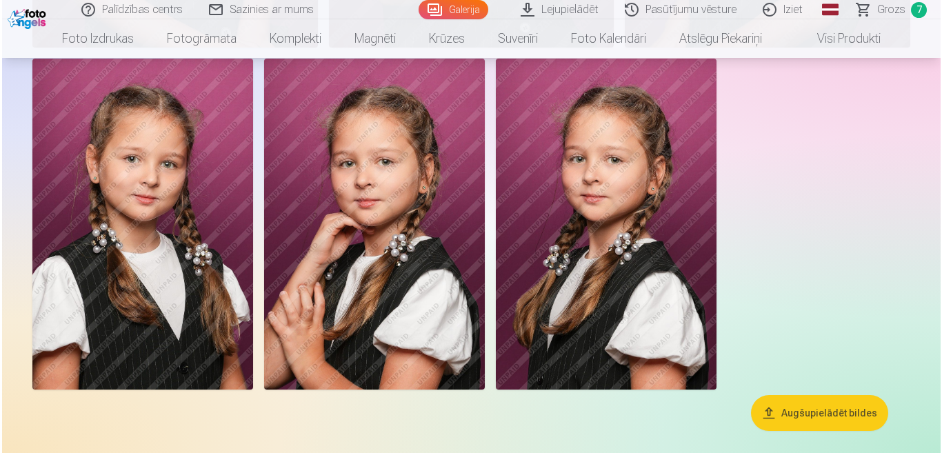
scroll to position [4289, 0]
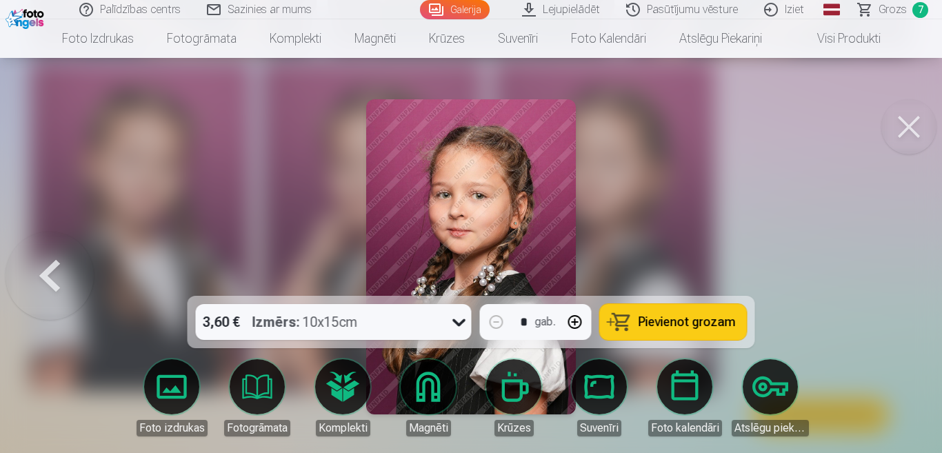
click at [636, 318] on button "Pievienot grozam" at bounding box center [673, 322] width 147 height 36
click at [896, 8] on span "Grozs" at bounding box center [892, 9] width 28 height 17
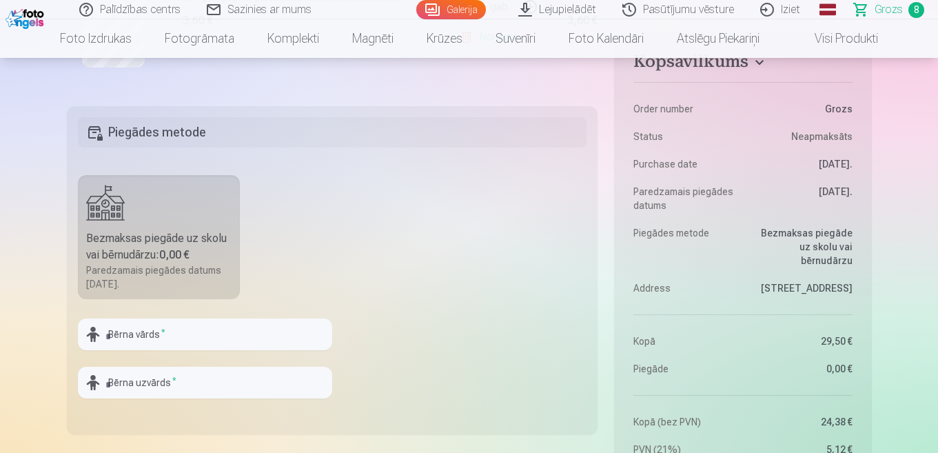
scroll to position [1448, 0]
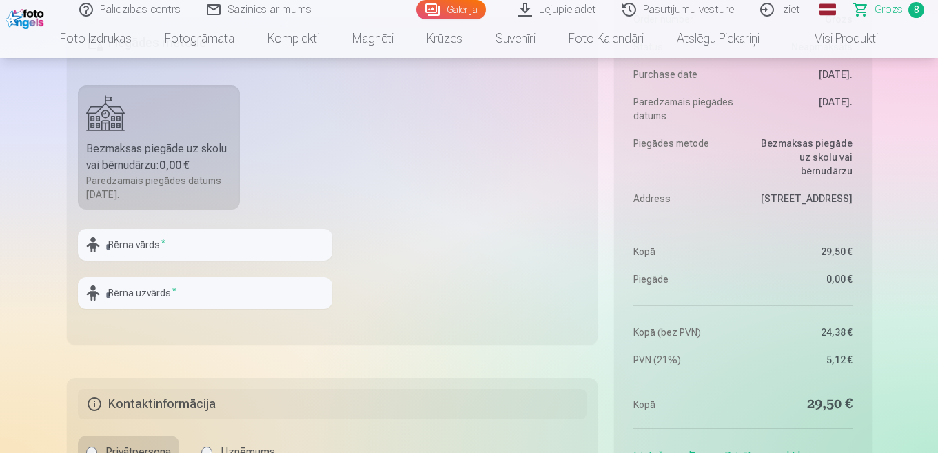
click at [278, 265] on div at bounding box center [205, 266] width 254 height 11
click at [267, 253] on input "text" at bounding box center [205, 245] width 254 height 32
type input "*****"
click at [145, 297] on input "text" at bounding box center [205, 293] width 254 height 32
type input "******"
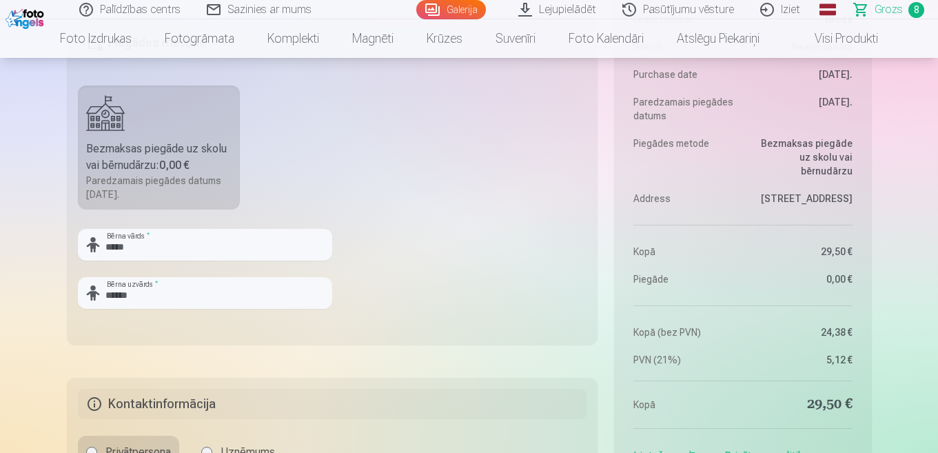
click at [338, 260] on fieldset "Piegādes metode Bezmaksas piegāde uz skolu vai bērnudārzu : 0,00 € Paredzamais …" at bounding box center [333, 181] width 532 height 328
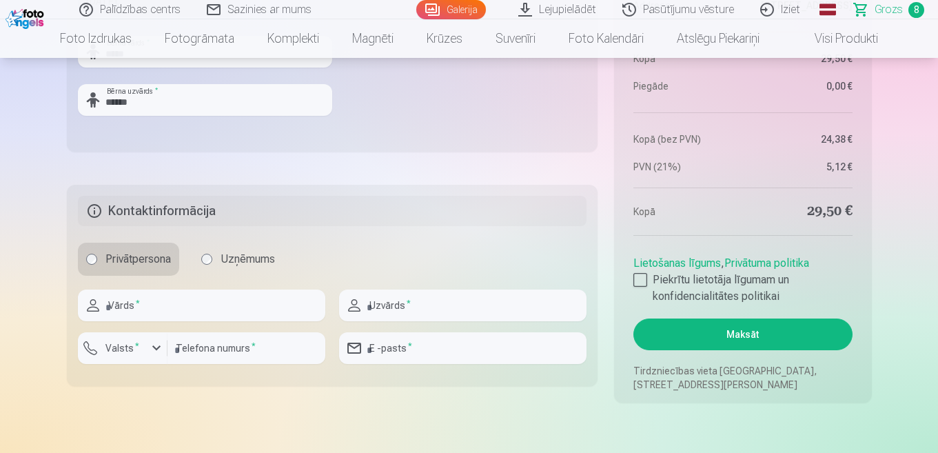
scroll to position [1655, 0]
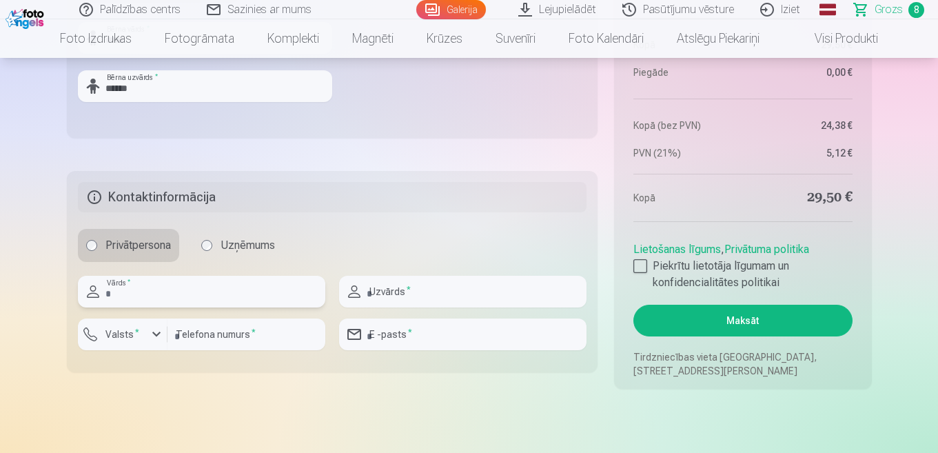
click at [174, 282] on input "text" at bounding box center [202, 292] width 248 height 32
type input "******"
type input "*********"
type input "********"
click at [380, 332] on input "email" at bounding box center [463, 335] width 248 height 32
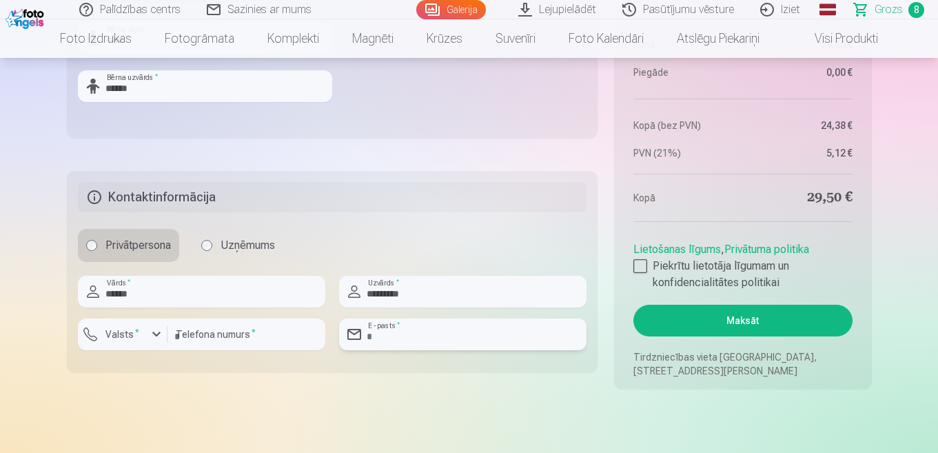
type input "**********"
click at [644, 263] on div at bounding box center [641, 266] width 14 height 14
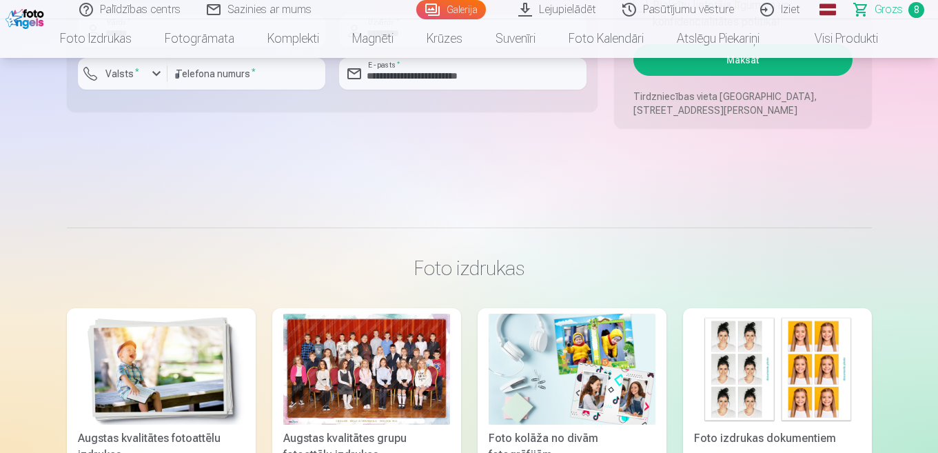
scroll to position [1724, 0]
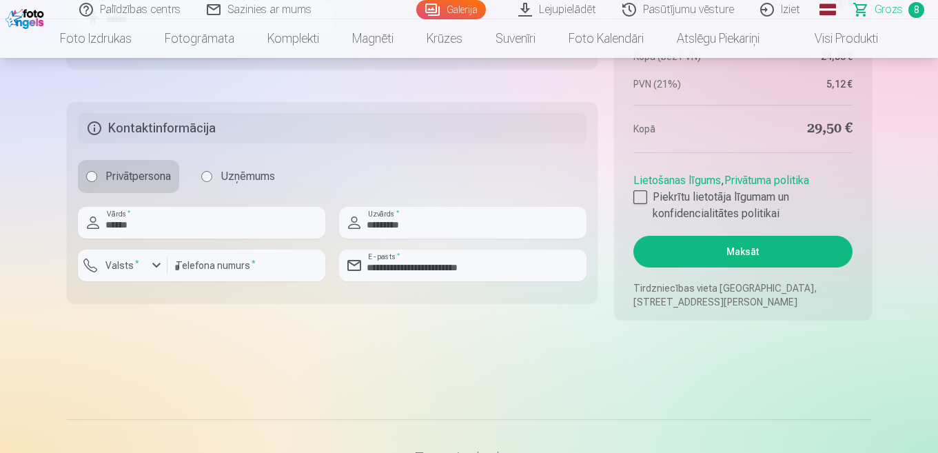
click at [755, 251] on button "Maksāt" at bounding box center [743, 252] width 219 height 32
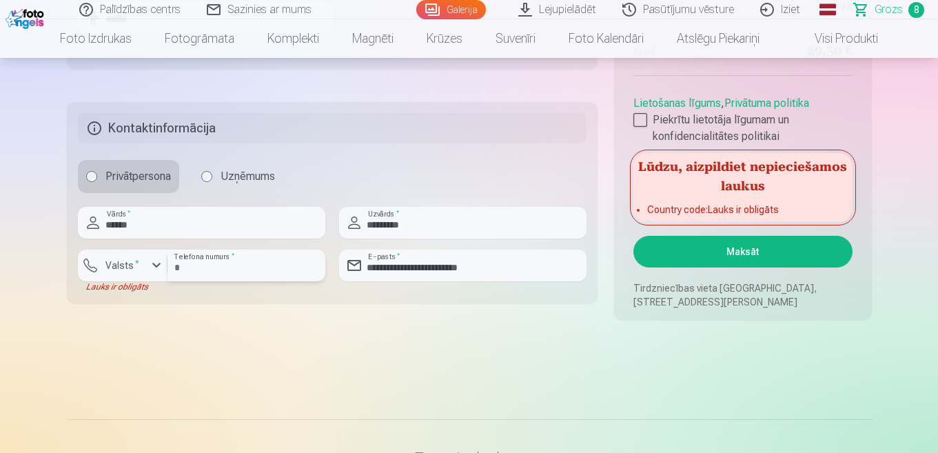
click at [241, 270] on input "********" at bounding box center [247, 266] width 158 height 32
click at [129, 275] on button "Valsts *" at bounding box center [123, 266] width 90 height 32
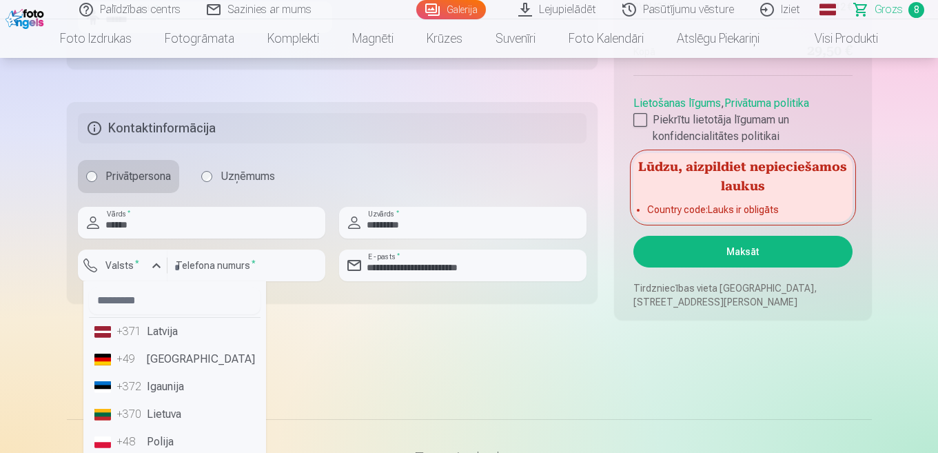
drag, startPoint x: 143, startPoint y: 327, endPoint x: 191, endPoint y: 328, distance: 48.3
click at [143, 328] on div "+371" at bounding box center [131, 331] width 28 height 17
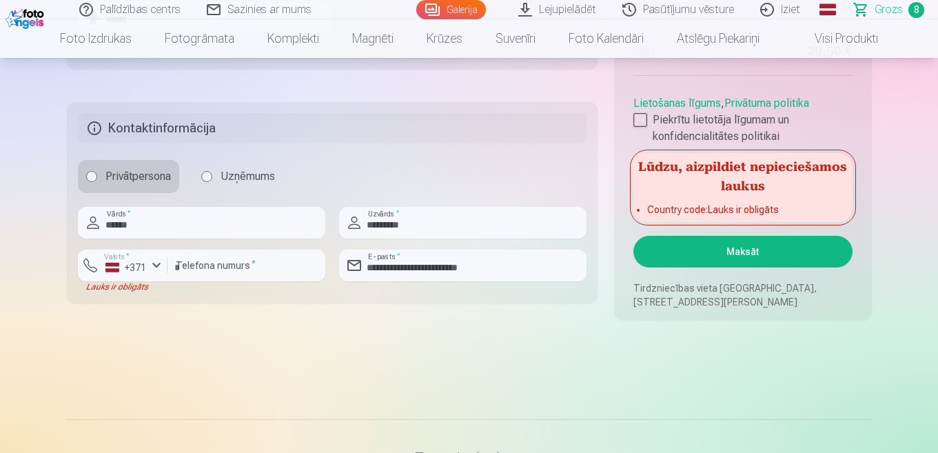
click at [769, 243] on button "Maksāt" at bounding box center [743, 252] width 219 height 32
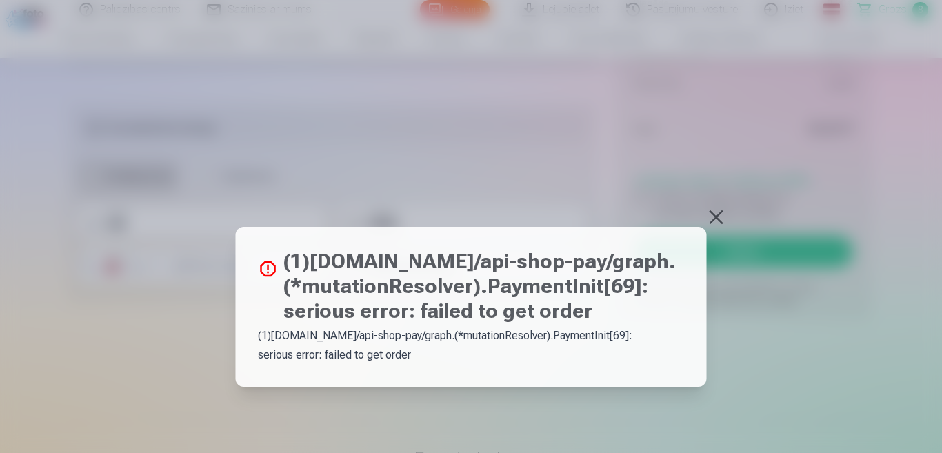
click at [716, 213] on button at bounding box center [716, 217] width 19 height 19
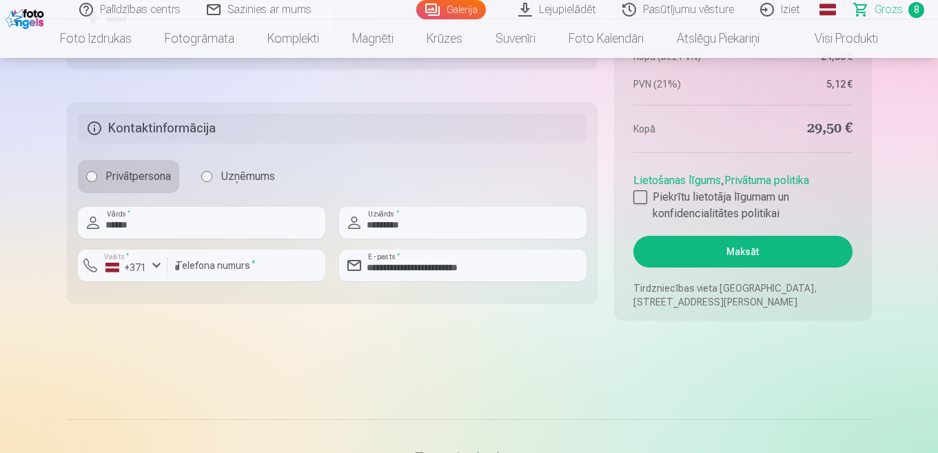
click at [764, 254] on button "Maksāt" at bounding box center [743, 252] width 219 height 32
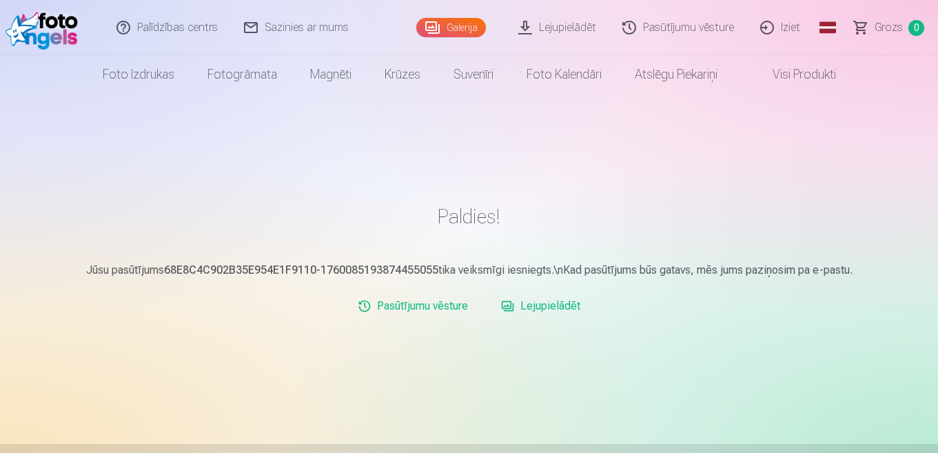
click at [570, 30] on link "Lejupielādēt" at bounding box center [558, 27] width 104 height 55
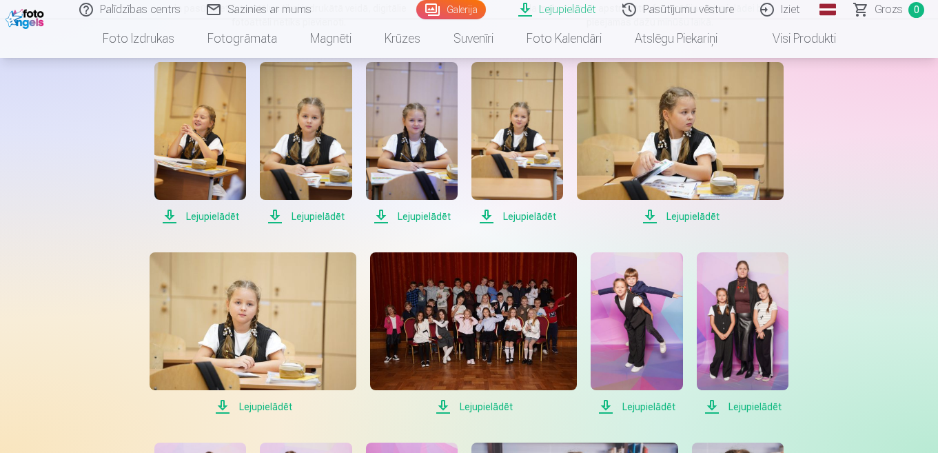
scroll to position [138, 0]
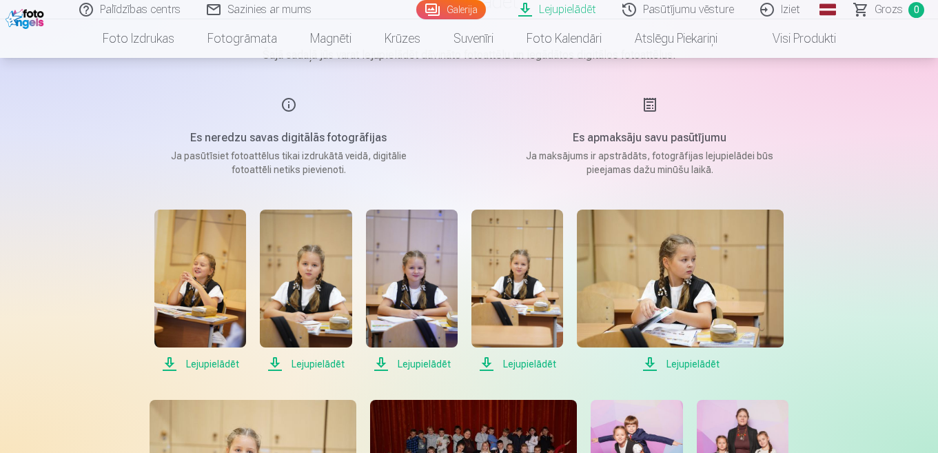
click at [205, 365] on span "Lejupielādēt" at bounding box center [200, 364] width 92 height 17
click at [314, 363] on span "Lejupielādēt" at bounding box center [306, 364] width 92 height 17
click at [418, 370] on span "Lejupielādēt" at bounding box center [412, 364] width 92 height 17
click at [512, 359] on span "Lejupielādēt" at bounding box center [518, 364] width 92 height 17
click at [718, 361] on span "Lejupielādēt" at bounding box center [680, 364] width 207 height 17
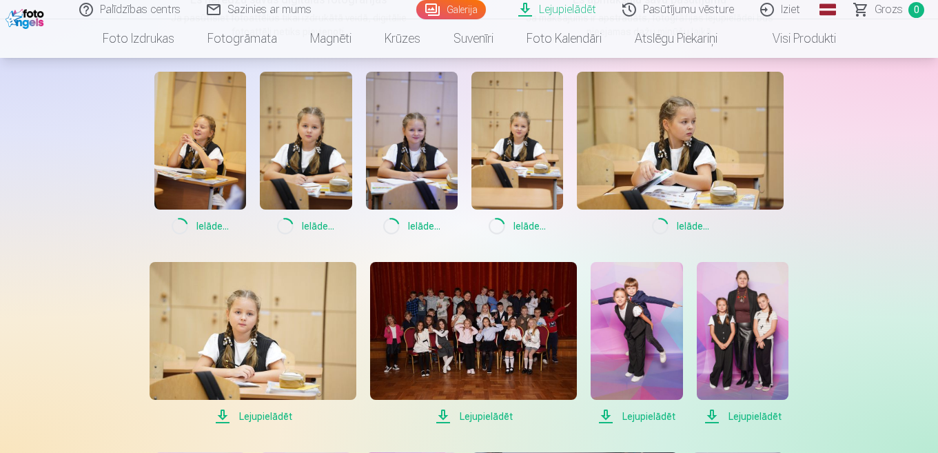
scroll to position [345, 0]
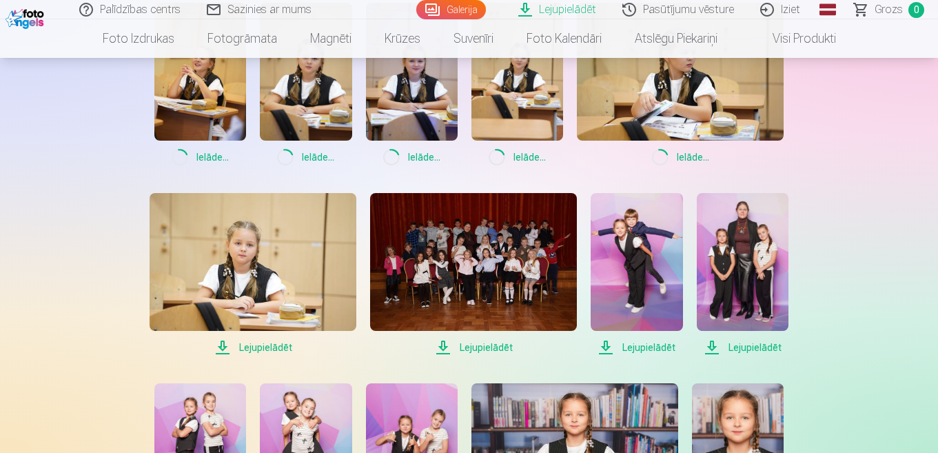
click at [254, 350] on span "Lejupielādēt" at bounding box center [253, 347] width 207 height 17
click at [473, 352] on span "Lejupielādēt" at bounding box center [473, 347] width 207 height 17
click at [627, 347] on span "Lejupielādēt" at bounding box center [637, 347] width 92 height 17
click at [736, 344] on span "Lejupielādēt" at bounding box center [743, 347] width 92 height 17
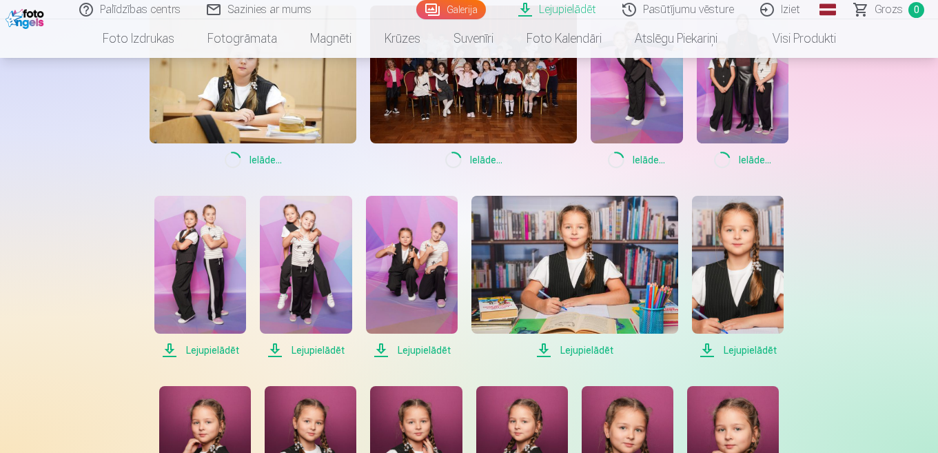
scroll to position [552, 0]
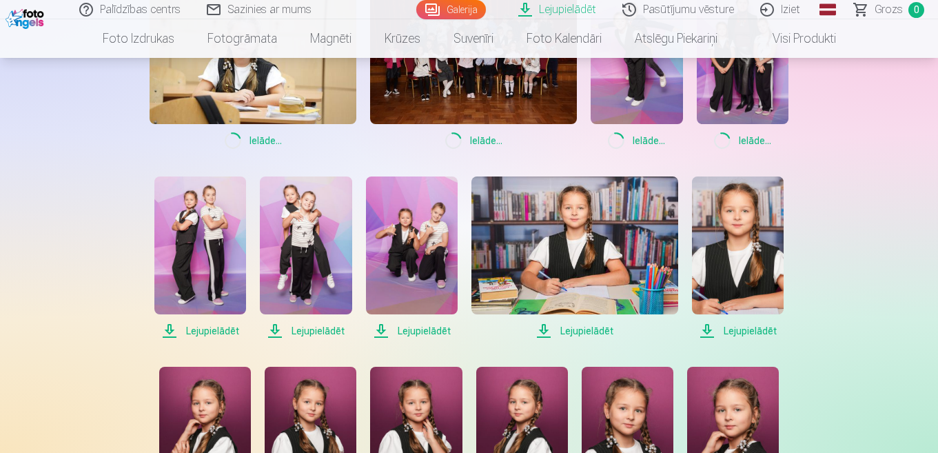
click at [742, 331] on span "Lejupielādēt" at bounding box center [738, 331] width 92 height 17
click at [581, 336] on span "Lejupielādēt" at bounding box center [575, 331] width 207 height 17
click at [417, 335] on span "Lejupielādēt" at bounding box center [412, 331] width 92 height 17
click at [308, 333] on span "Lejupielādēt" at bounding box center [306, 331] width 92 height 17
click at [186, 334] on span "Lejupielādēt" at bounding box center [200, 331] width 92 height 17
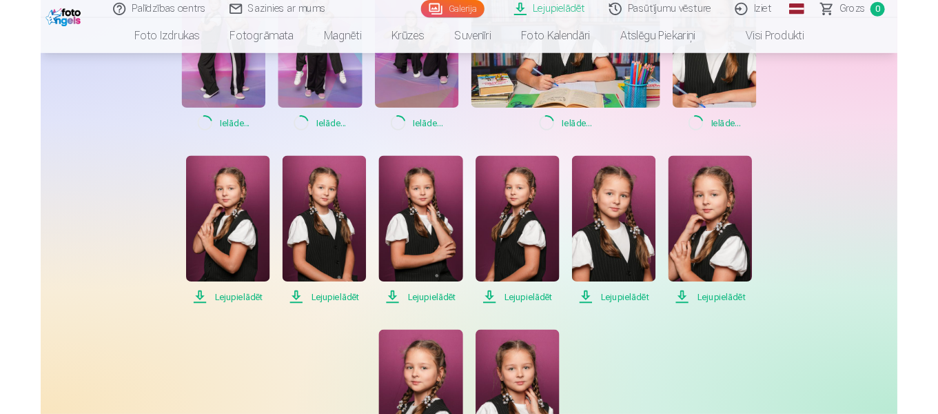
scroll to position [758, 0]
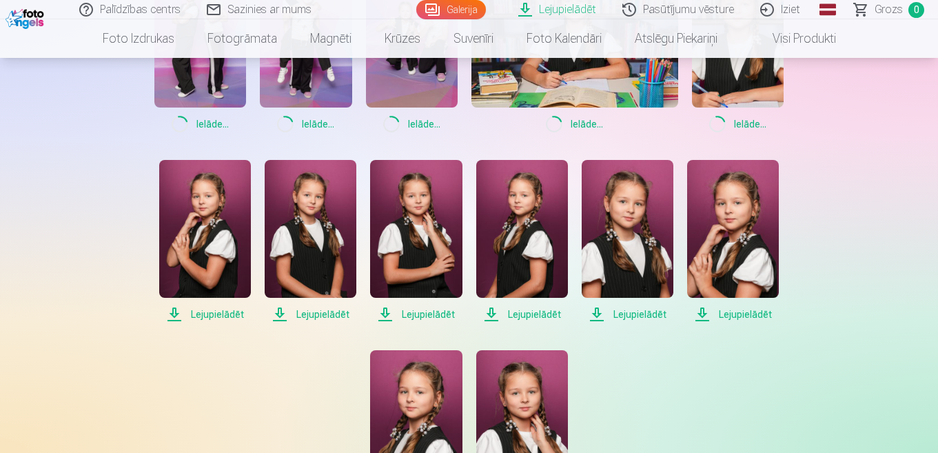
click at [224, 316] on span "Lejupielādēt" at bounding box center [205, 314] width 92 height 17
click at [317, 316] on span "Lejupielādēt" at bounding box center [311, 314] width 92 height 17
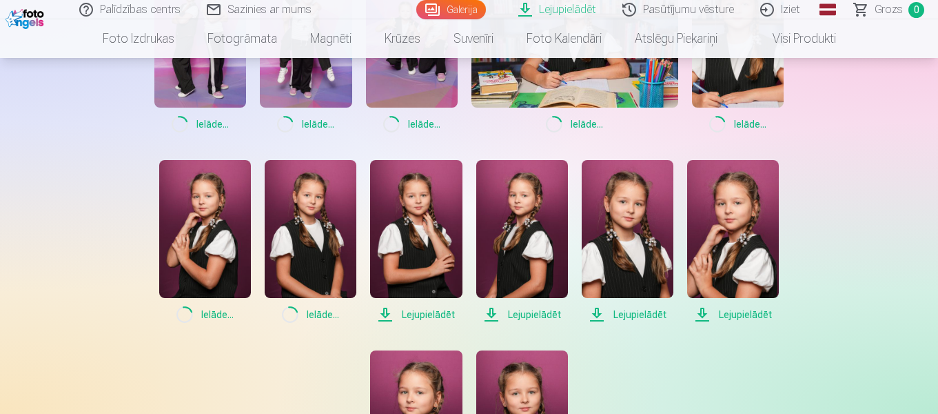
drag, startPoint x: 409, startPoint y: 310, endPoint x: 427, endPoint y: 310, distance: 17.9
click at [409, 310] on span "Lejupielādēt" at bounding box center [416, 314] width 92 height 17
click at [524, 309] on span "Lejupielādēt" at bounding box center [522, 314] width 92 height 17
click at [636, 310] on span "Lejupielādēt" at bounding box center [628, 314] width 92 height 17
click at [743, 312] on span "Lejupielādēt" at bounding box center [733, 314] width 92 height 17
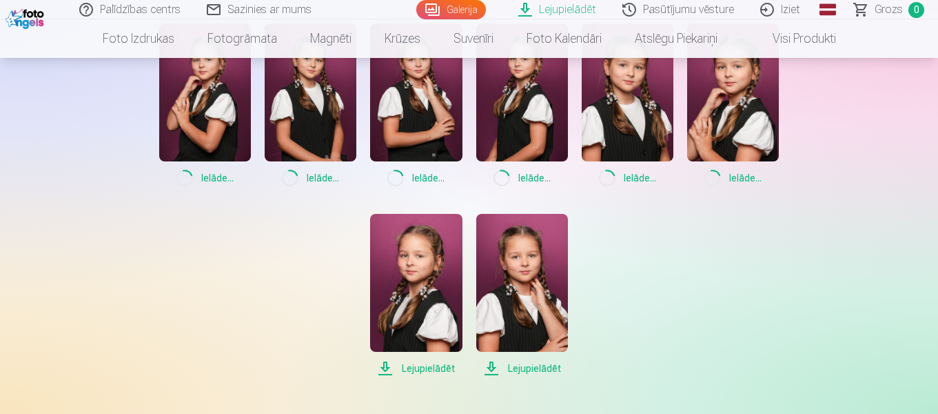
scroll to position [896, 0]
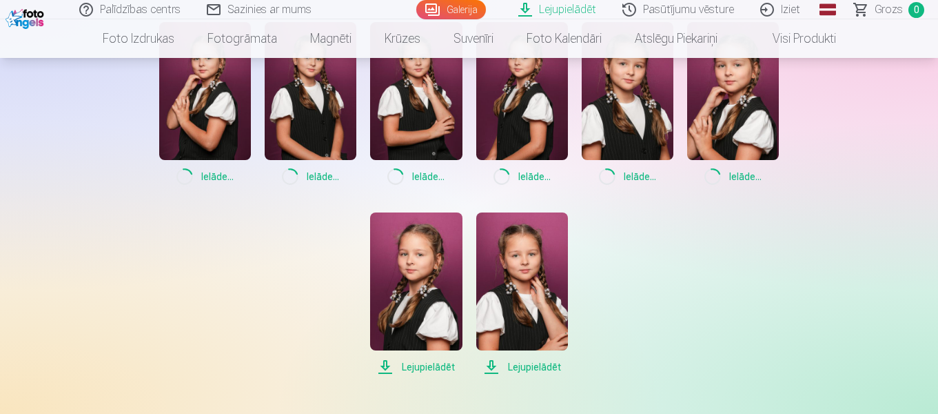
click at [512, 368] on span "Lejupielādēt" at bounding box center [522, 367] width 92 height 17
click at [414, 365] on span "Lejupielādēt" at bounding box center [416, 367] width 92 height 17
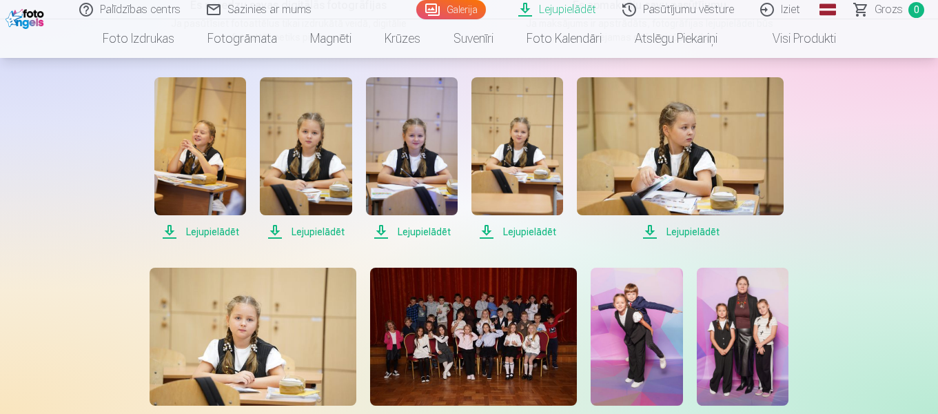
scroll to position [138, 0]
